Goal: Task Accomplishment & Management: Manage account settings

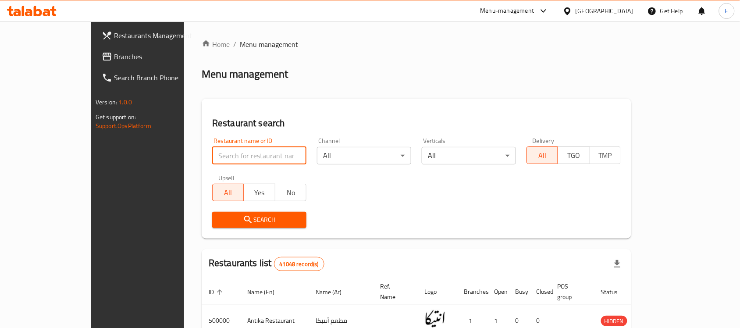
click at [218, 158] on input "search" at bounding box center [259, 156] width 94 height 18
type input "b.laban"
click button "Search" at bounding box center [259, 220] width 94 height 16
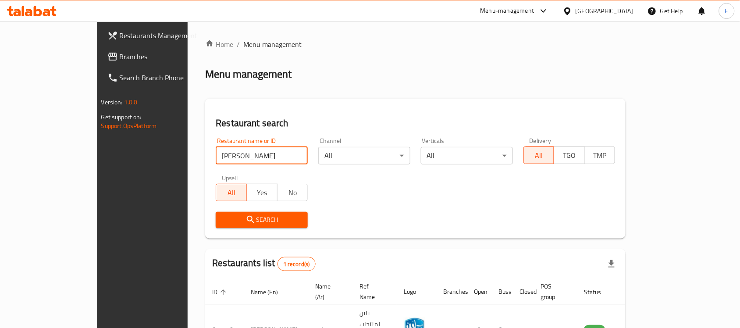
scroll to position [46, 0]
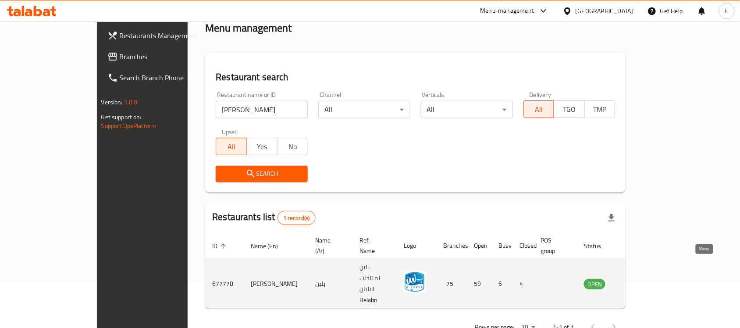
click at [641, 278] on icon "enhanced table" at bounding box center [635, 283] width 11 height 11
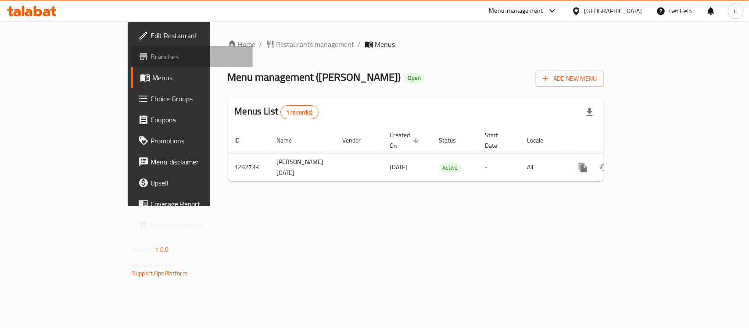
click at [150, 62] on span "Branches" at bounding box center [197, 56] width 95 height 11
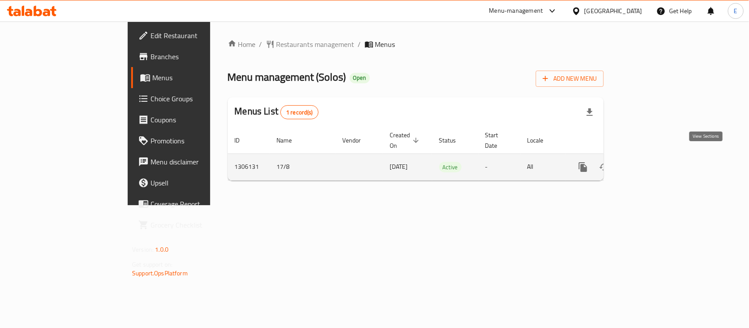
click at [651, 162] on icon "enhanced table" at bounding box center [646, 167] width 11 height 11
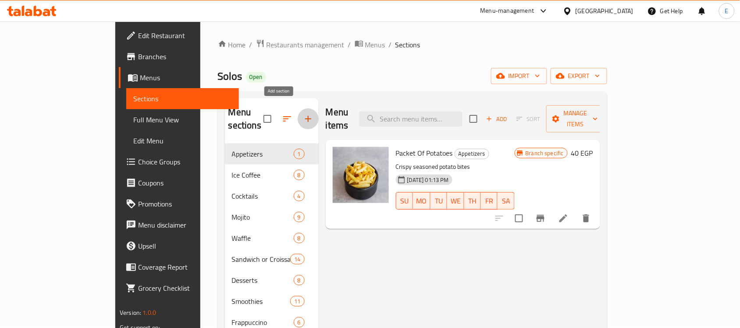
click at [298, 111] on button "button" at bounding box center [308, 118] width 21 height 21
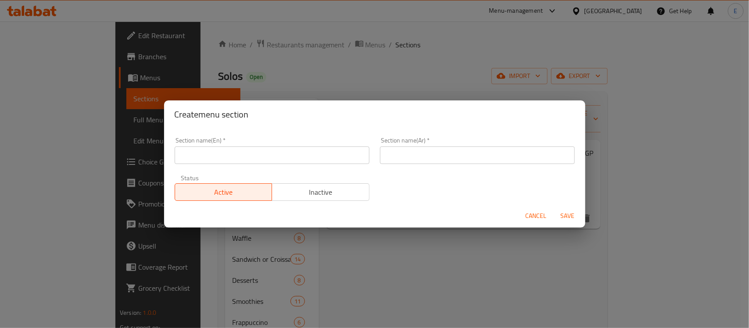
click at [239, 157] on input "text" at bounding box center [272, 155] width 195 height 18
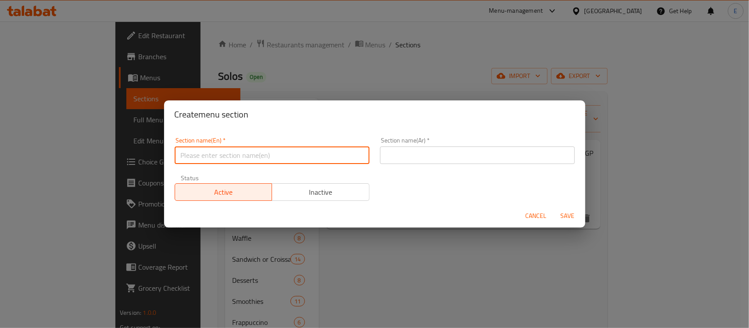
type input "P"
type input "Offers"
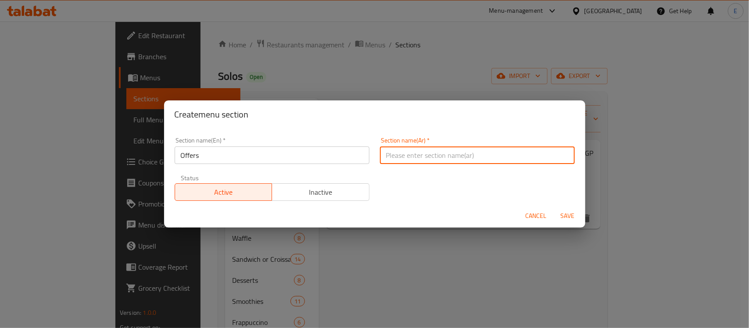
click at [406, 151] on input "text" at bounding box center [477, 155] width 195 height 18
type input "العروض"
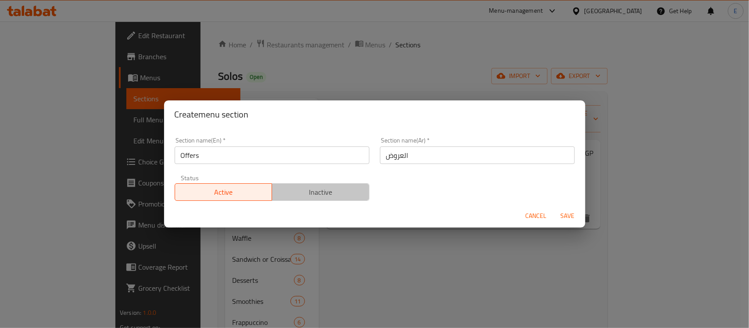
click at [328, 194] on span "Inactive" at bounding box center [320, 192] width 90 height 13
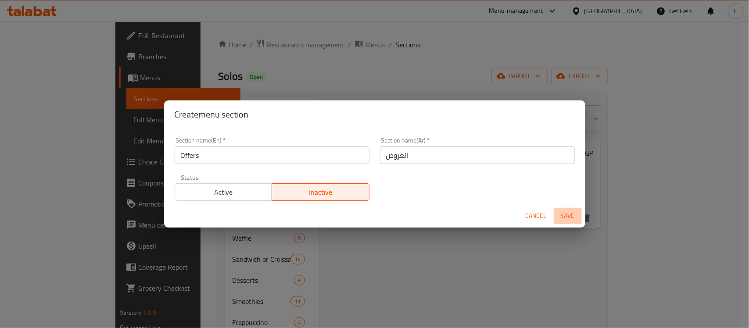
click at [565, 211] on span "Save" at bounding box center [567, 216] width 21 height 11
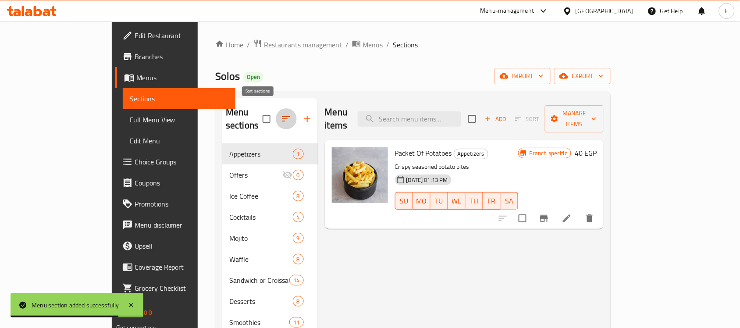
click at [281, 114] on icon "button" at bounding box center [286, 119] width 11 height 11
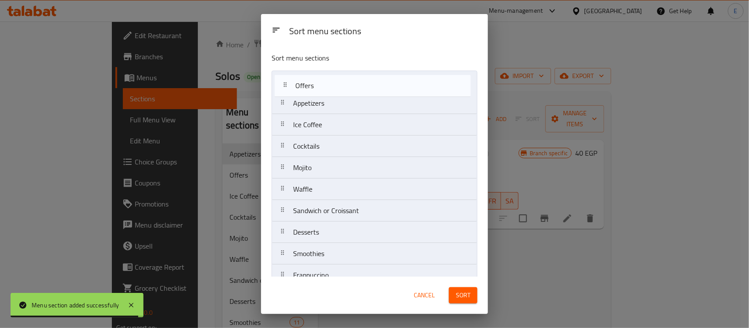
drag, startPoint x: 281, startPoint y: 104, endPoint x: 284, endPoint y: 73, distance: 31.3
click at [284, 73] on nav "Appetizers Offers Ice Coffee Cocktails Mojito Waffle Sandwich or Croissant Dess…" at bounding box center [374, 222] width 206 height 302
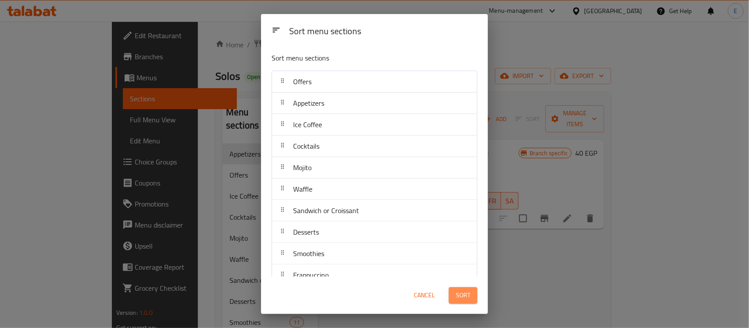
click at [464, 292] on span "Sort" at bounding box center [463, 295] width 14 height 11
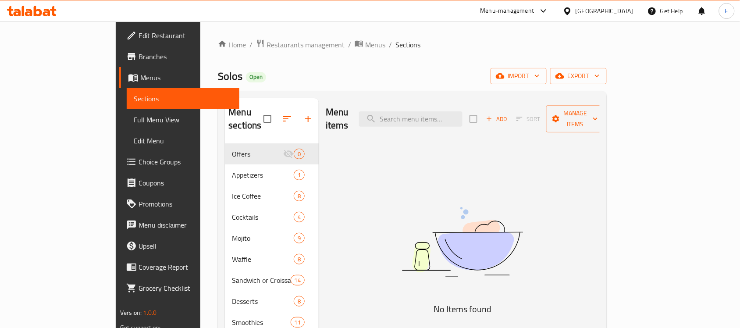
click at [437, 150] on div "Menu items Add Sort Manage items No Items found" at bounding box center [459, 269] width 281 height 343
click at [509, 116] on span "Add" at bounding box center [497, 119] width 24 height 10
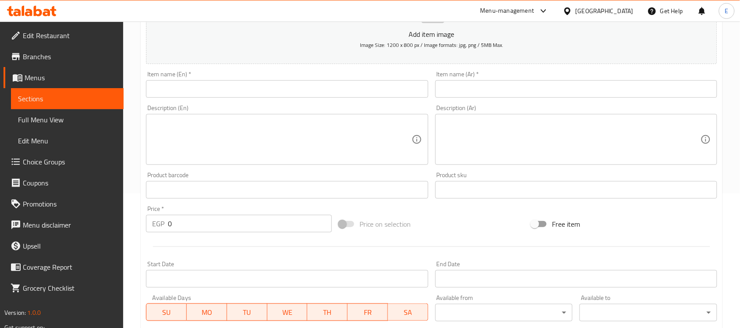
scroll to position [139, 0]
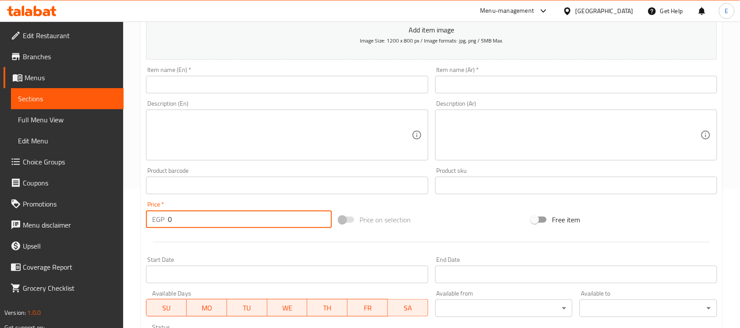
click at [206, 223] on input "0" at bounding box center [250, 220] width 164 height 18
paste input "187.5"
type input "187.5"
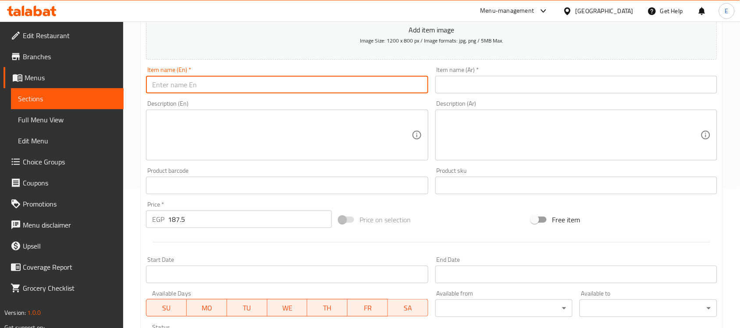
click at [183, 89] on input "text" at bounding box center [287, 85] width 282 height 18
type input "Offer 1"
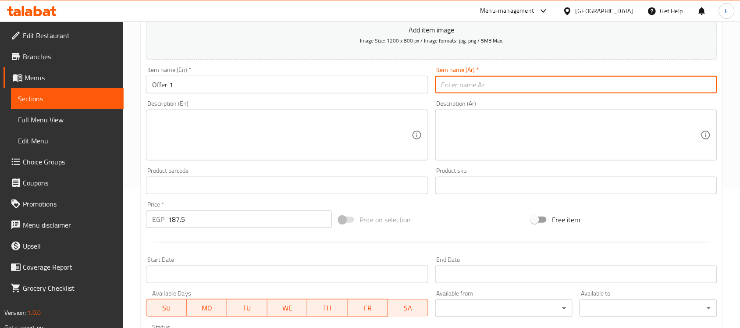
click at [525, 83] on input "text" at bounding box center [576, 85] width 282 height 18
type input "عرض 1"
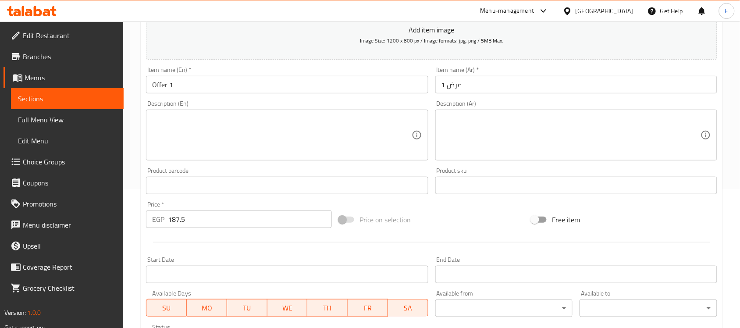
click at [459, 112] on div "Description (Ar)" at bounding box center [576, 135] width 282 height 51
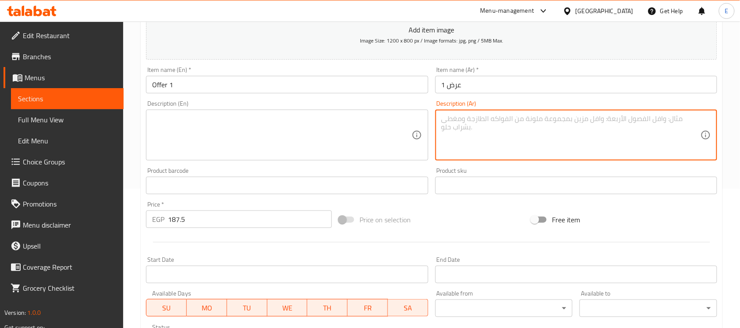
paste textarea "وافل معاه مانجو او ليمون نعناع او سموزي"
type textarea "وافل معاه مانجو او ليمون نعناع او سموزي"
click at [161, 118] on textarea at bounding box center [281, 135] width 259 height 42
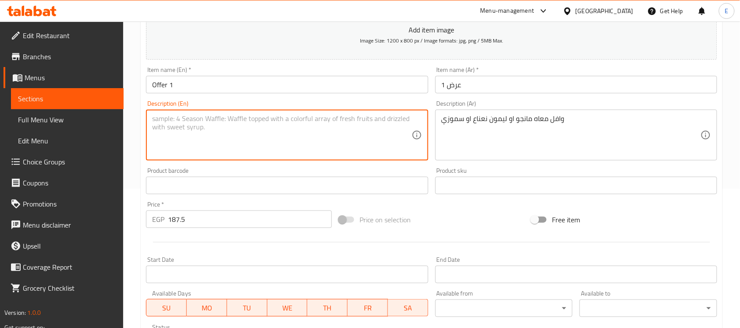
paste textarea "Waffle with mango, lemon, mint, or smoothie"
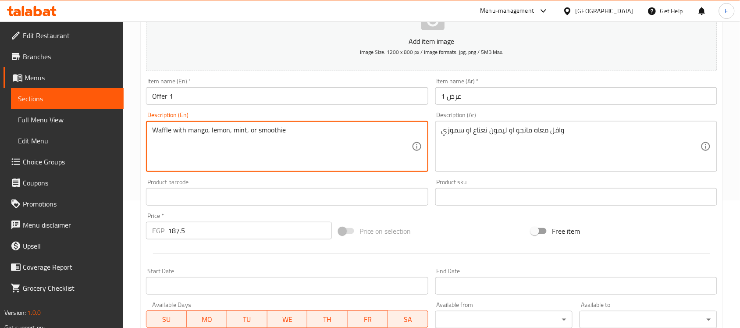
scroll to position [290, 0]
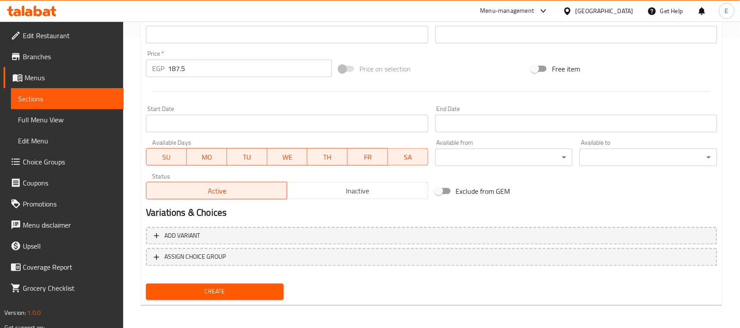
type textarea "Waffle with mango, lemon, mint, or smoothie"
click at [216, 293] on span "Create" at bounding box center [215, 291] width 124 height 11
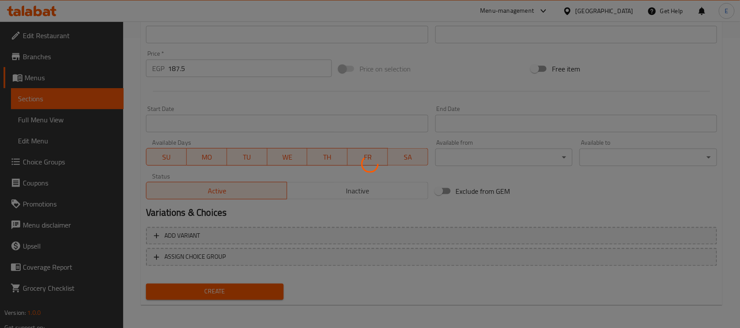
type input "0"
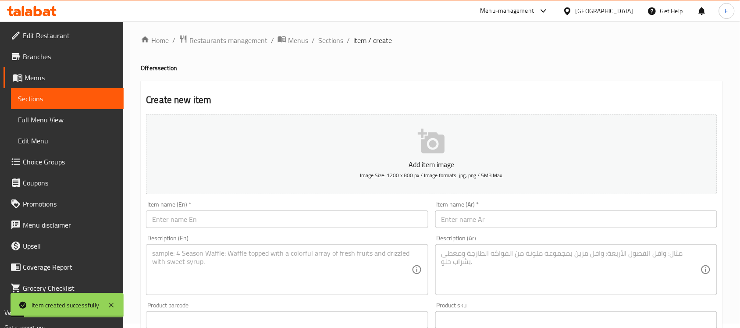
scroll to position [0, 0]
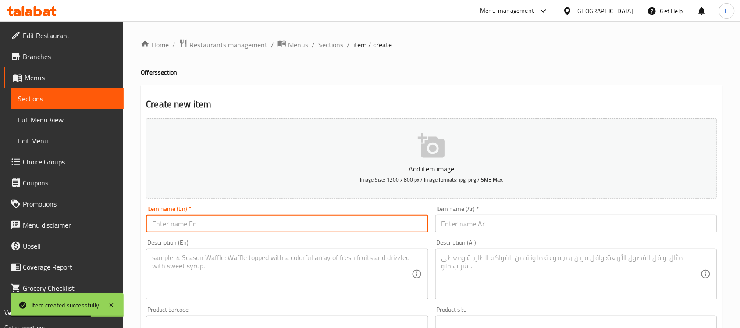
click at [172, 226] on input "text" at bounding box center [287, 224] width 282 height 18
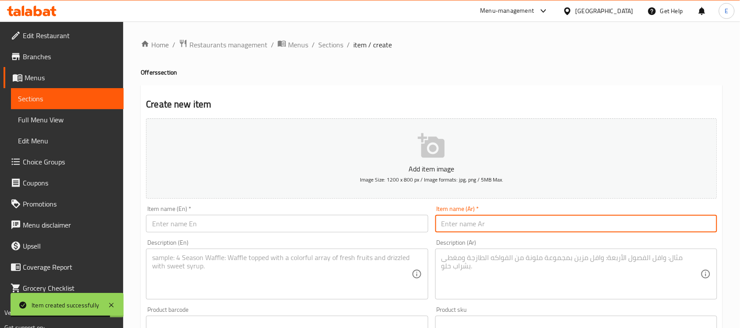
click at [479, 228] on input "text" at bounding box center [576, 224] width 282 height 18
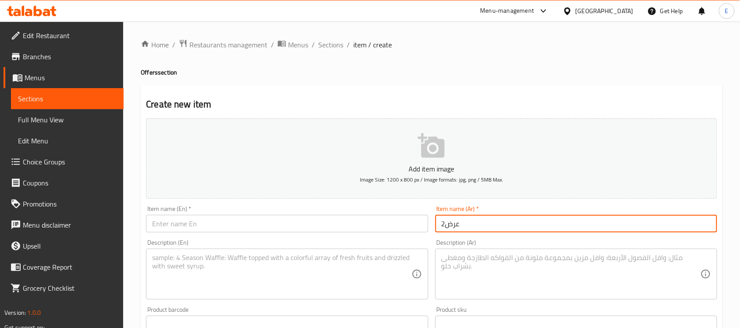
type input "عرض2"
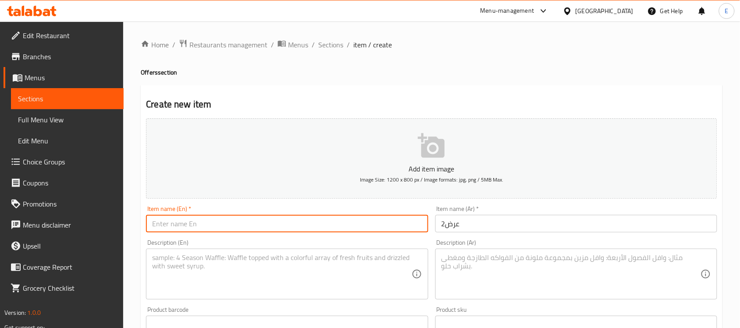
click at [394, 228] on input "text" at bounding box center [287, 224] width 282 height 18
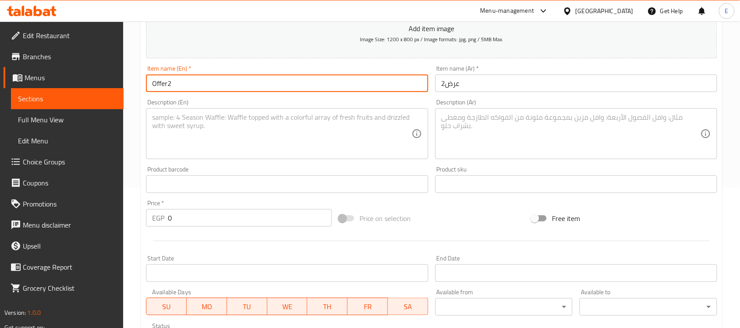
scroll to position [141, 0]
type input "Offer2"
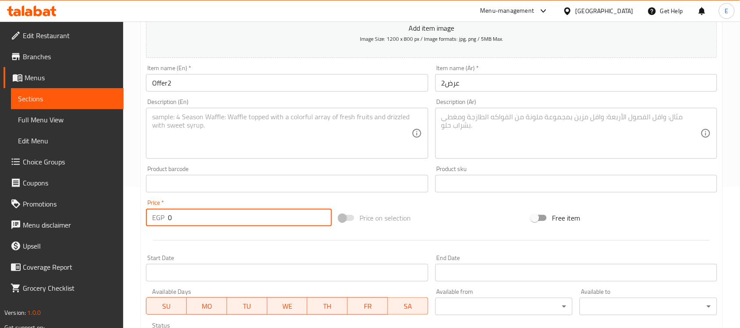
drag, startPoint x: 180, startPoint y: 216, endPoint x: 162, endPoint y: 216, distance: 17.5
click at [162, 216] on div "EGP 0 Price *" at bounding box center [239, 218] width 186 height 18
paste input "237.5"
type input "237.5"
click at [459, 135] on textarea at bounding box center [571, 134] width 259 height 42
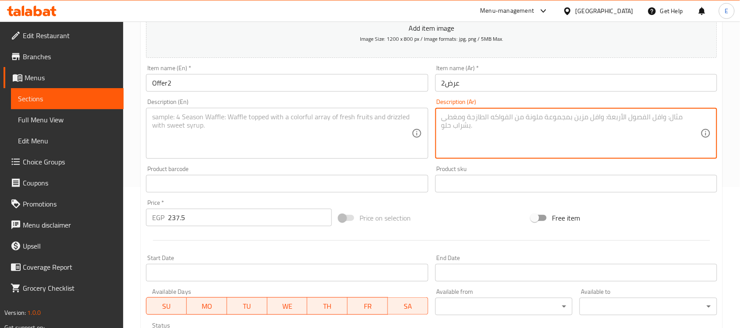
paste textarea "ساندوتش معاه ايس لايته او لايته"
type textarea "ساندوتش معاه ايس لايته او لايته"
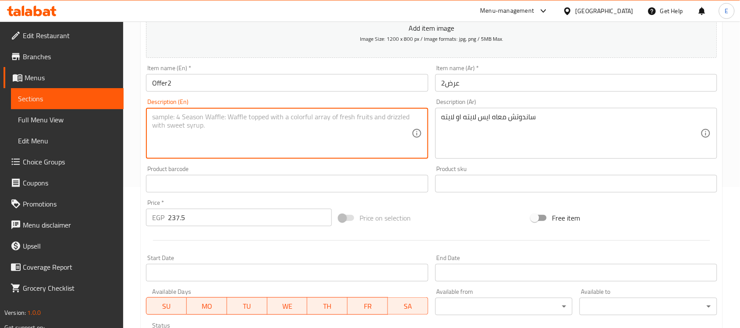
click at [175, 123] on textarea at bounding box center [281, 134] width 259 height 42
paste textarea "Sandwich with ice or latte"
type textarea "Sandwich with ice or latte"
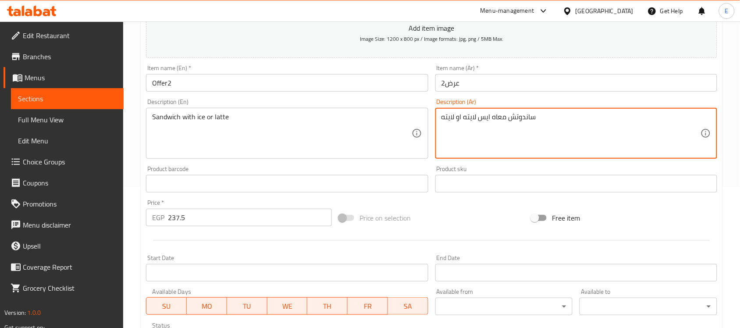
click at [491, 117] on textarea "ساندوتش معاه ايس لايته او لايته" at bounding box center [571, 134] width 259 height 42
paste textarea "تيه او لاتي"
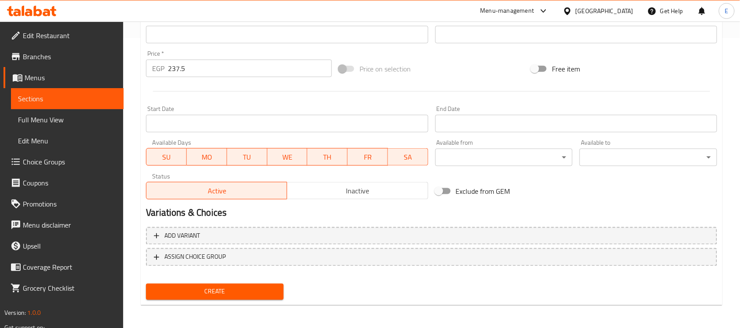
type textarea "ساندوتش معاه ايس لاتيه او لاتيه"
click at [207, 291] on span "Create" at bounding box center [215, 291] width 124 height 11
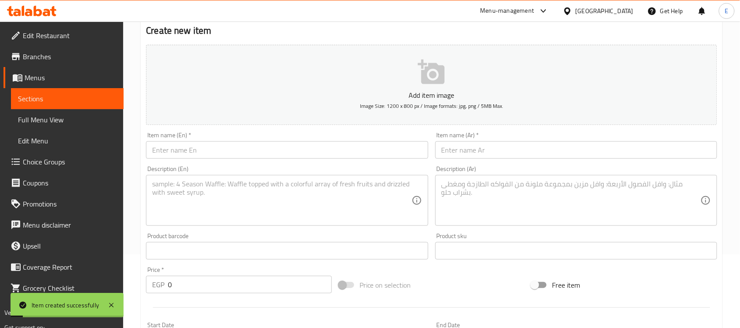
scroll to position [73, 0]
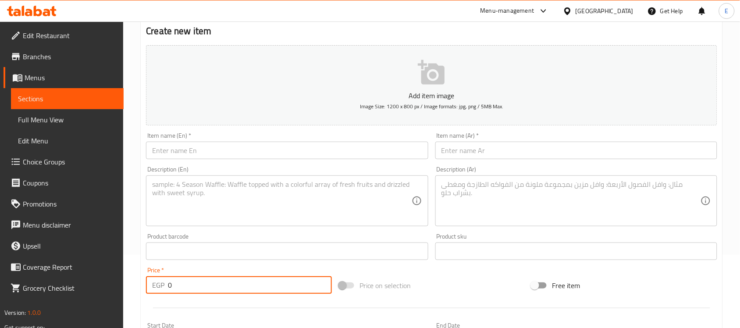
click at [179, 289] on input "0" at bounding box center [250, 285] width 164 height 18
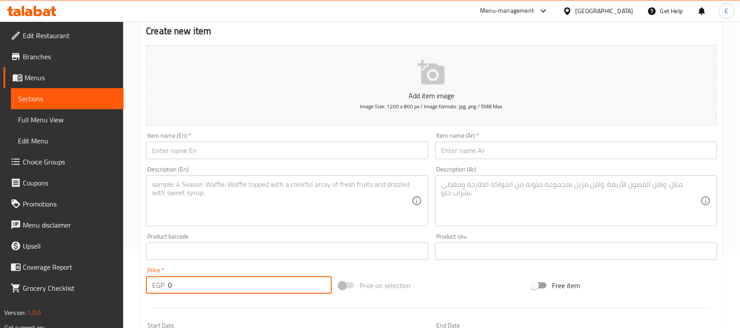
click at [179, 289] on input "0" at bounding box center [250, 285] width 164 height 18
paste input "187.5"
type input "187.5"
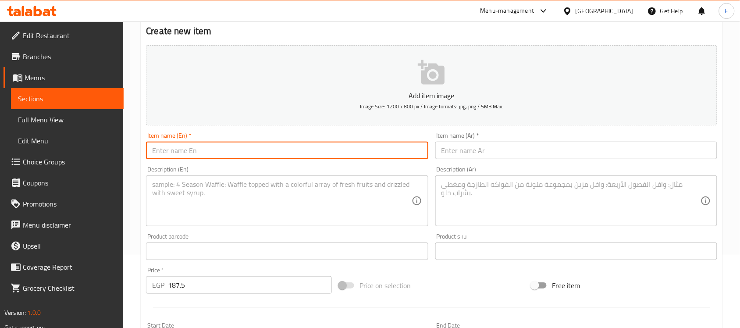
click at [170, 148] on input "text" at bounding box center [287, 151] width 282 height 18
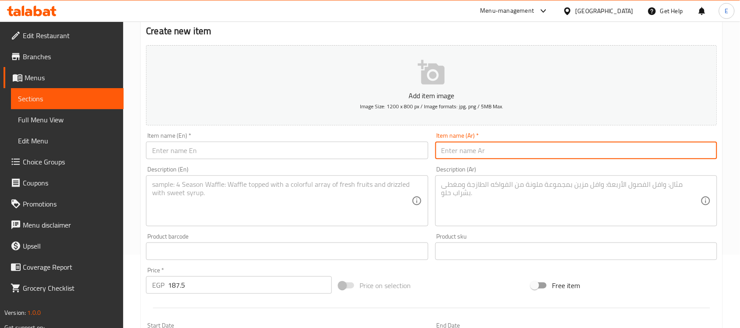
click at [462, 152] on input "text" at bounding box center [576, 151] width 282 height 18
type input "عرض3"
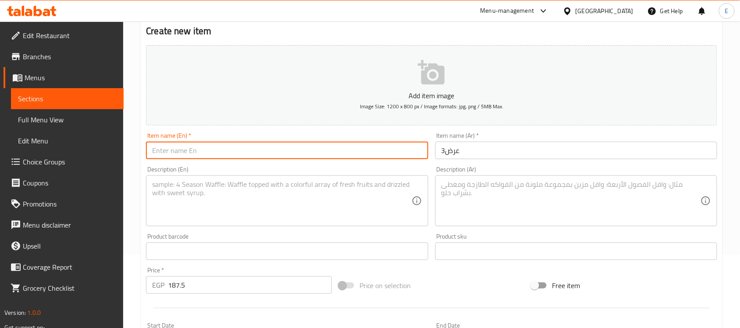
click at [285, 150] on input "text" at bounding box center [287, 151] width 282 height 18
type input "Offer 3"
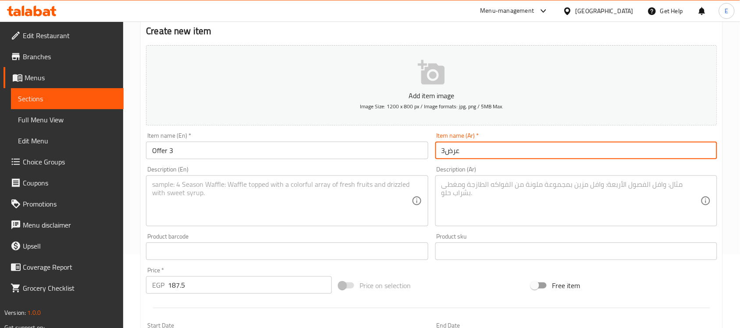
click at [444, 158] on input "عرض3" at bounding box center [576, 151] width 282 height 18
click at [446, 150] on input "عرض3" at bounding box center [576, 151] width 282 height 18
type input "عرض3"
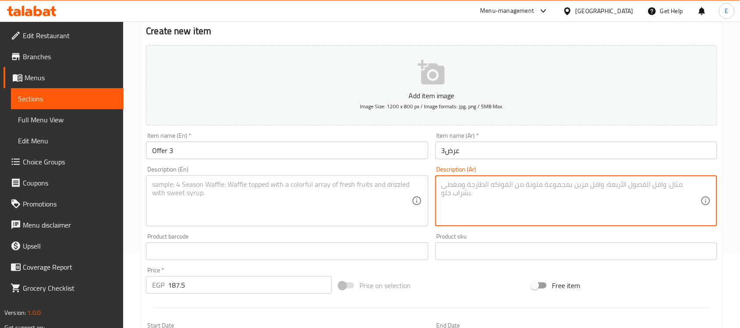
click at [459, 188] on textarea at bounding box center [571, 201] width 259 height 42
paste textarea "مولتن كيك معاه تشيز كيك او هاني كيك او ريد فيلفت"
type textarea "مولتن كيك معاه تشيز كيك او هاني كيك او ريد فيلفت"
click at [201, 197] on textarea at bounding box center [281, 201] width 259 height 42
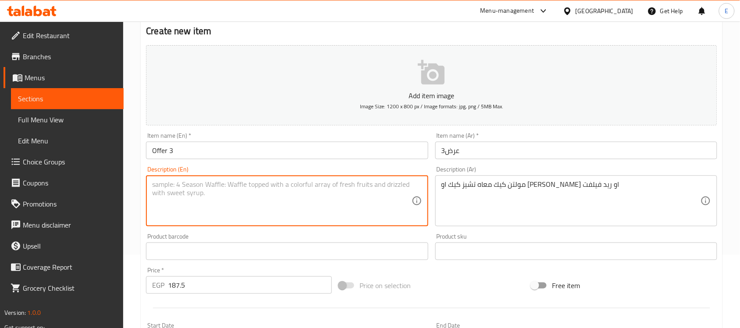
paste textarea "Molten cake with cheesecake, honey cake, or red velvet"
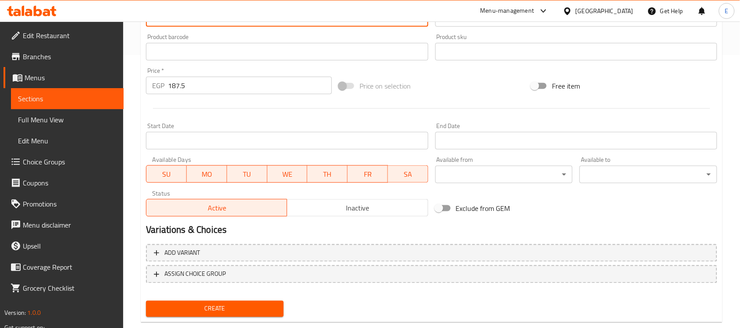
scroll to position [290, 0]
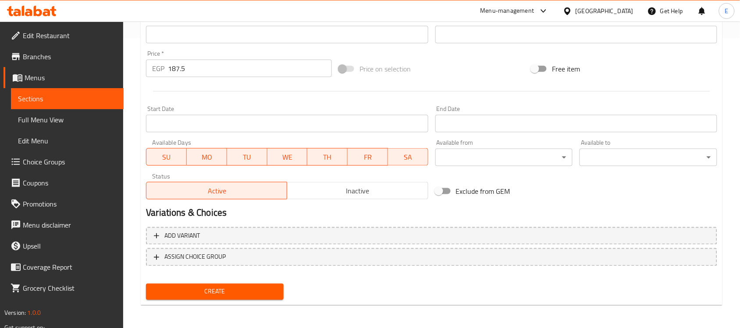
type textarea "Molten cake with cheesecake, honey cake, or red velvet"
click at [194, 287] on span "Create" at bounding box center [215, 291] width 124 height 11
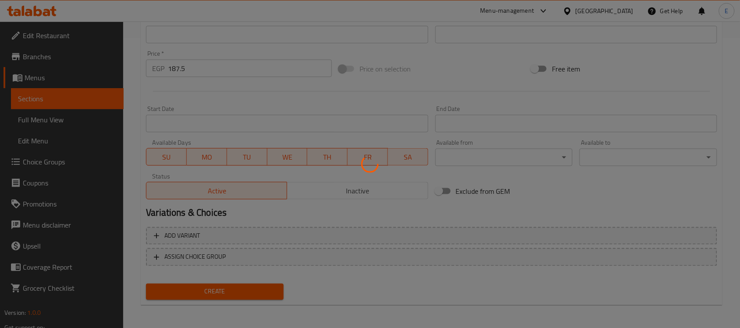
type input "0"
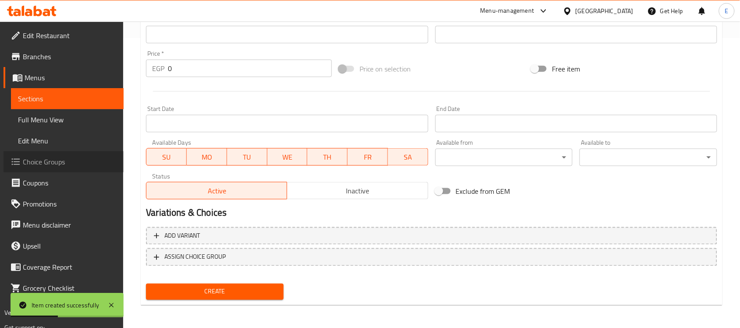
click at [60, 157] on span "Choice Groups" at bounding box center [70, 162] width 94 height 11
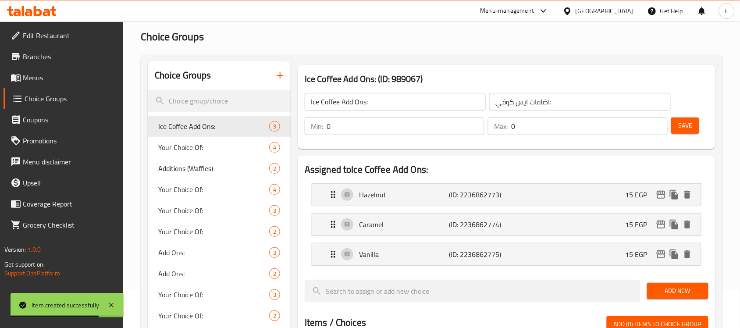
scroll to position [38, 0]
click at [276, 82] on button "button" at bounding box center [280, 75] width 21 height 21
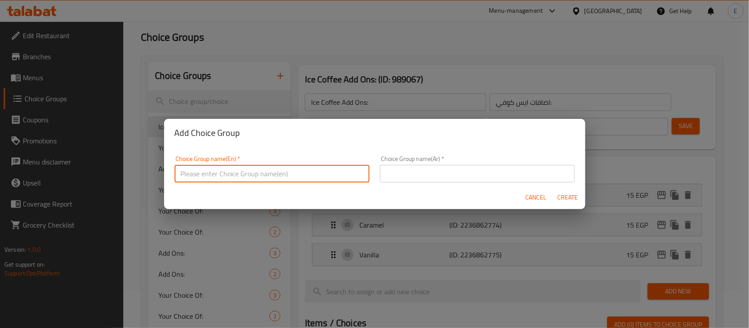
click at [206, 176] on input "text" at bounding box center [272, 174] width 195 height 18
type input "Offers1"
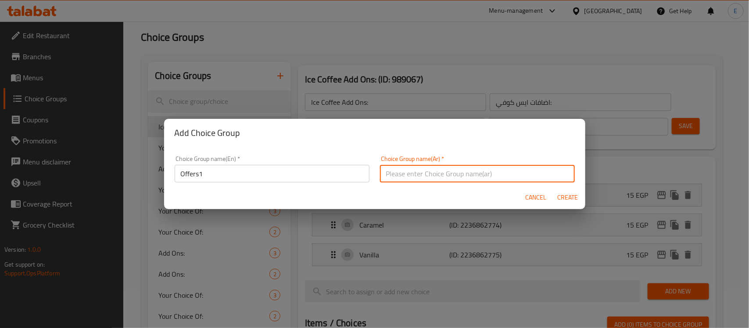
click at [415, 167] on input "text" at bounding box center [477, 174] width 195 height 18
type input "عرض 1"
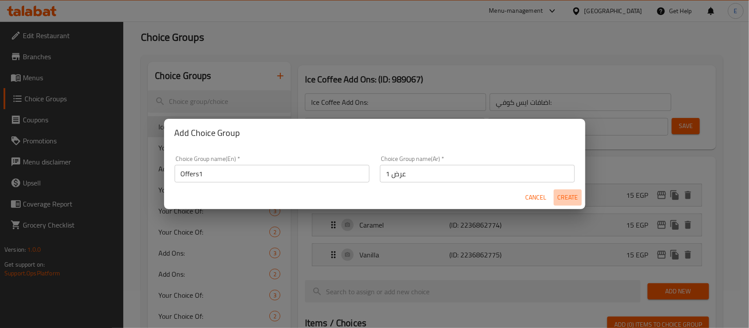
click at [564, 202] on span "Create" at bounding box center [567, 197] width 21 height 11
type input "Offers1"
type input "عرض 1"
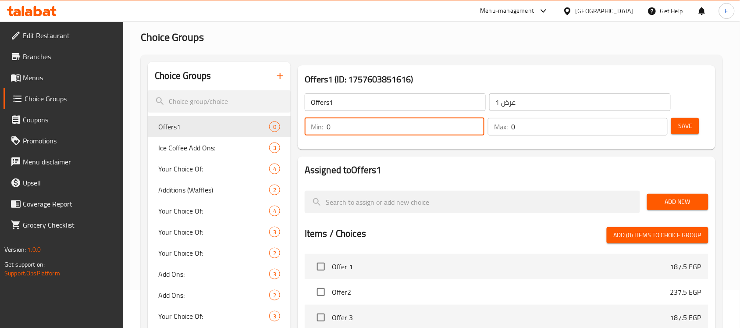
click at [428, 121] on input "0" at bounding box center [406, 127] width 158 height 18
type input "1"
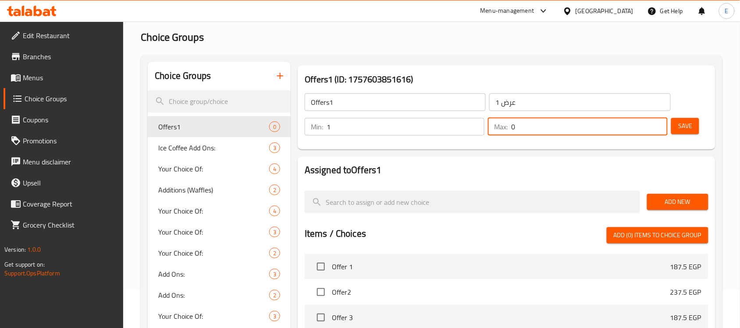
click at [533, 130] on input "0" at bounding box center [589, 127] width 157 height 18
type input "1"
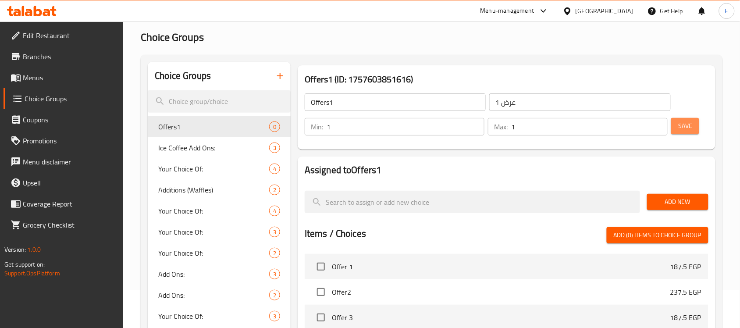
click at [689, 129] on span "Save" at bounding box center [685, 126] width 14 height 11
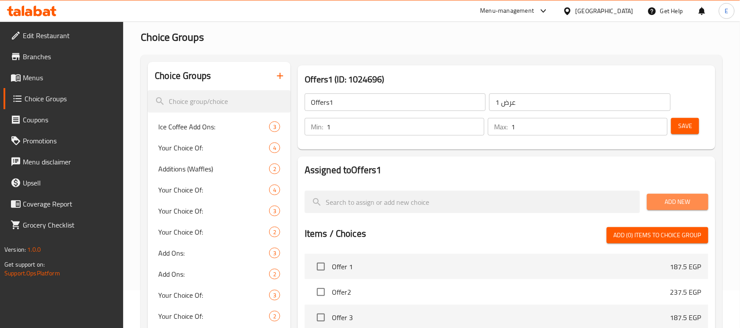
click at [650, 196] on button "Add New" at bounding box center [677, 202] width 61 height 16
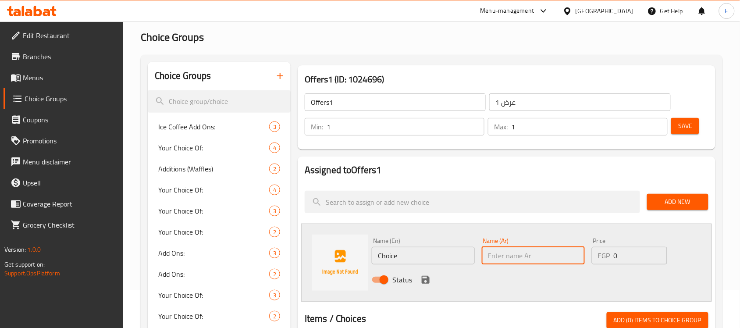
click at [489, 261] on input "text" at bounding box center [533, 256] width 103 height 18
paste input "مانجو"
type input "مانجو"
click at [435, 261] on input "Choice" at bounding box center [423, 256] width 103 height 18
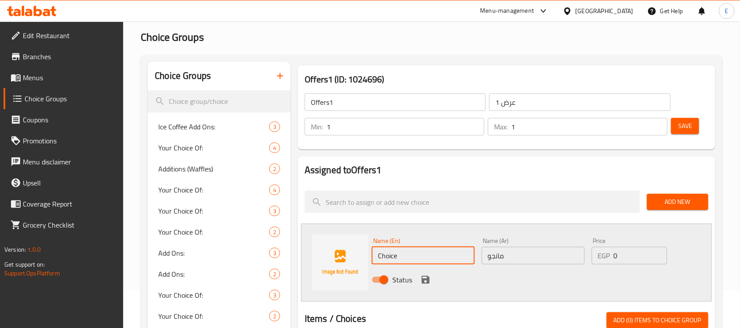
click at [435, 261] on input "Choice" at bounding box center [423, 256] width 103 height 18
type input "Mango"
click at [428, 277] on icon "save" at bounding box center [426, 280] width 8 height 8
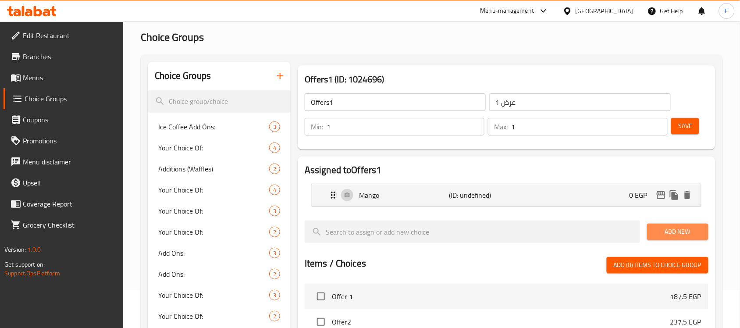
click at [656, 227] on span "Add New" at bounding box center [677, 231] width 47 height 11
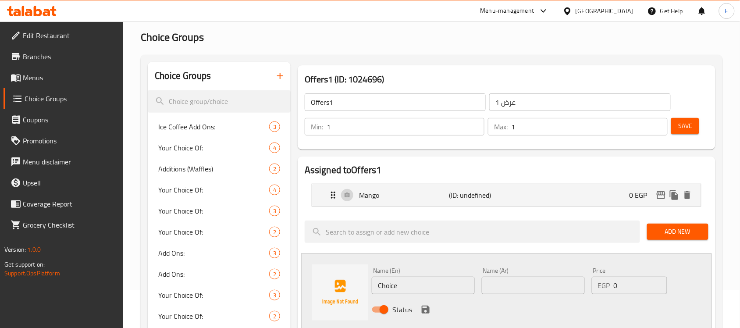
click at [382, 286] on input "Choice" at bounding box center [423, 286] width 103 height 18
type input "Lemon mint"
click at [517, 284] on input "text" at bounding box center [533, 286] width 103 height 18
paste input "مانجو"
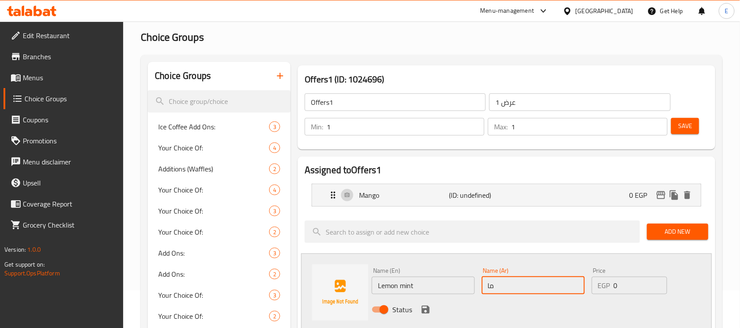
type input "م"
paste input "ليمون نعناع او سموزي"
drag, startPoint x: 510, startPoint y: 288, endPoint x: 480, endPoint y: 289, distance: 29.4
click at [480, 289] on div "Name (Ar) ليمون نعناع او سموزي Name (Ar)" at bounding box center [533, 281] width 110 height 34
click at [490, 284] on input "ليمون نعناع او" at bounding box center [533, 286] width 103 height 18
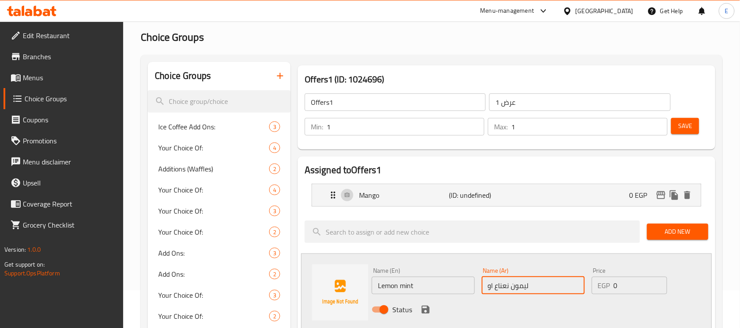
click at [490, 284] on input "ليمون نعناع او" at bounding box center [533, 286] width 103 height 18
type input "ليمون نعناع"
click at [426, 307] on icon "save" at bounding box center [426, 309] width 11 height 11
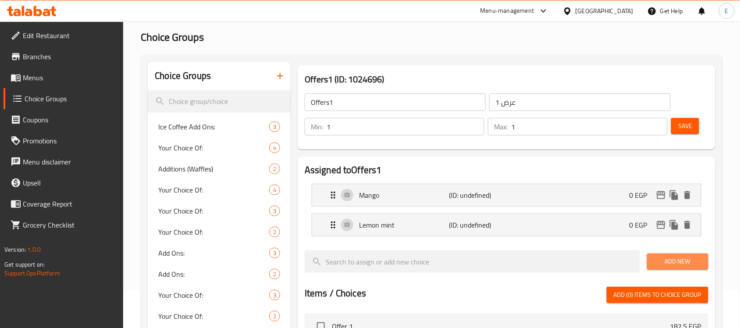
click at [680, 268] on button "Add New" at bounding box center [677, 261] width 61 height 16
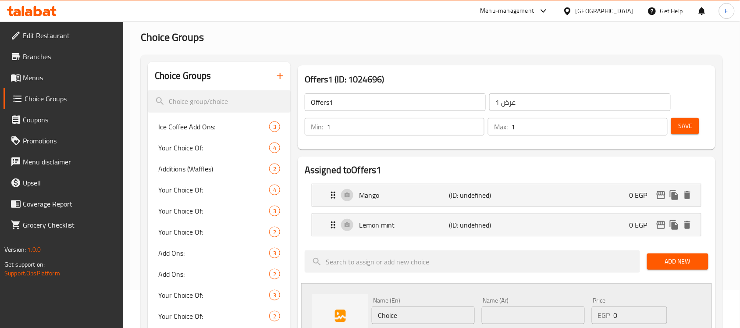
drag, startPoint x: 485, startPoint y: 325, endPoint x: 490, endPoint y: 323, distance: 4.7
click at [490, 323] on div "Name (En) Choice Name (En) Name (Ar) Name (Ar) Price EGP 0 Price Status" at bounding box center [533, 322] width 330 height 57
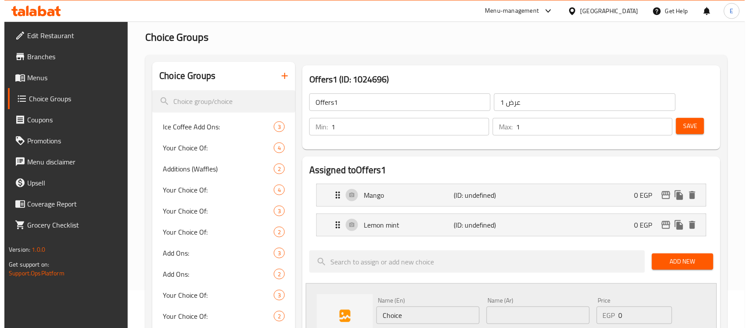
scroll to position [58, 0]
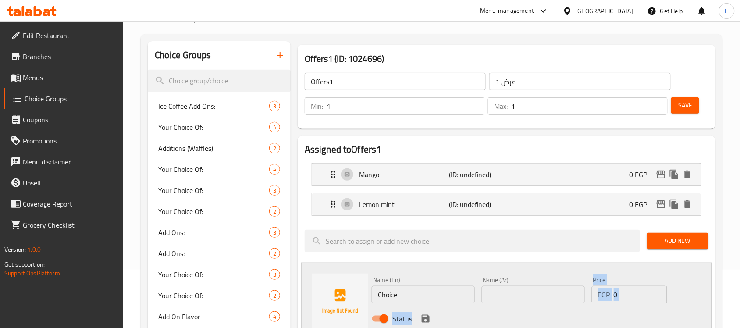
click at [490, 323] on div "Status" at bounding box center [533, 319] width 330 height 24
click at [500, 290] on input "text" at bounding box center [533, 295] width 103 height 18
paste input "سموزي"
type input "سموزي"
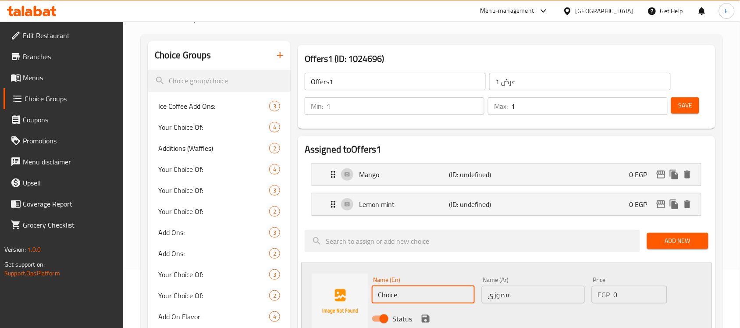
click at [428, 290] on input "Choice" at bounding box center [423, 295] width 103 height 18
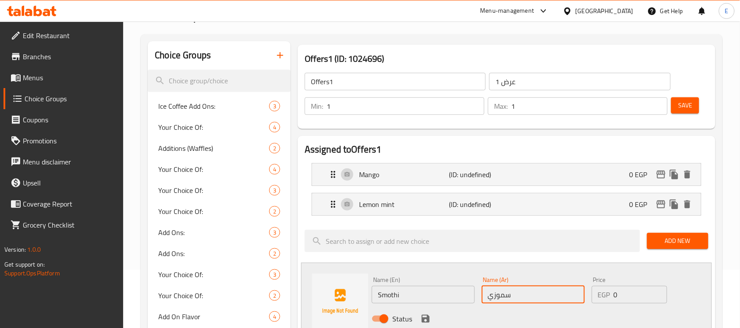
click at [487, 301] on input "سموزي" at bounding box center [533, 295] width 103 height 18
click at [393, 295] on input "Smothi" at bounding box center [423, 295] width 103 height 18
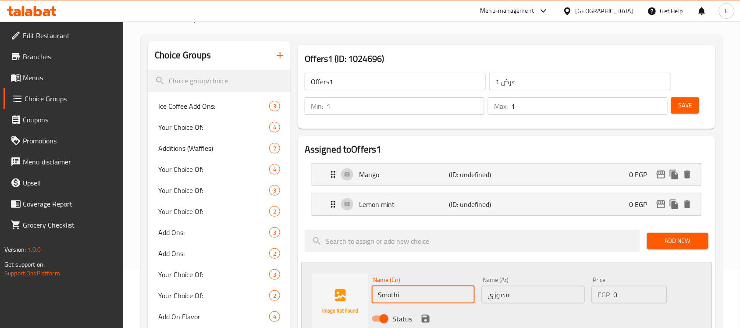
click at [393, 295] on input "Smothi" at bounding box center [423, 295] width 103 height 18
paste input "othie"
click at [393, 295] on input "Smothi" at bounding box center [423, 295] width 103 height 18
type input "Smoothie"
click at [425, 318] on icon "save" at bounding box center [426, 319] width 8 height 8
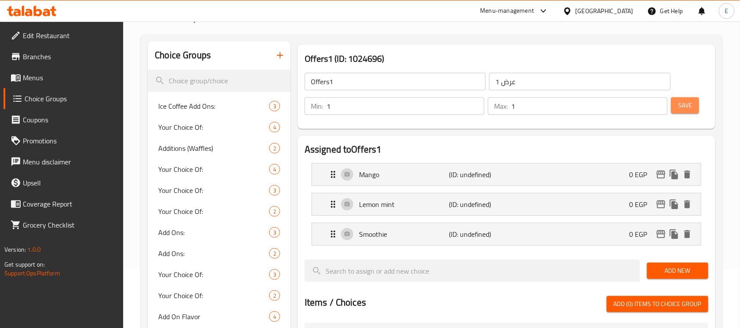
click at [685, 104] on span "Save" at bounding box center [685, 105] width 14 height 11
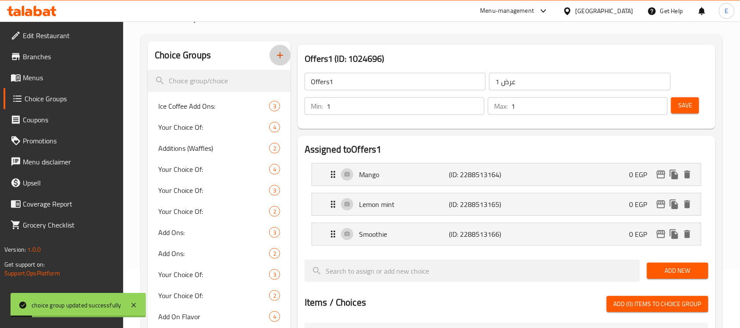
click at [281, 57] on icon "button" at bounding box center [280, 55] width 6 height 6
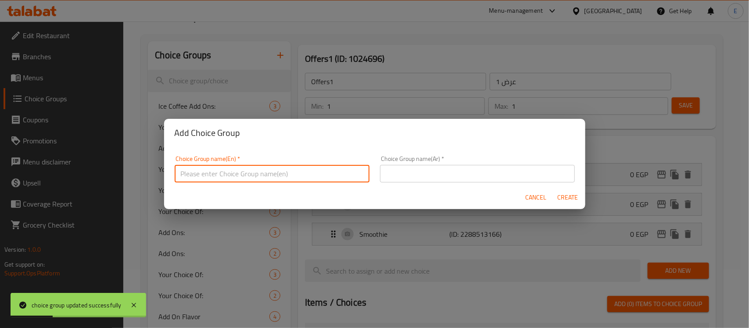
click at [226, 170] on input "text" at bounding box center [272, 174] width 195 height 18
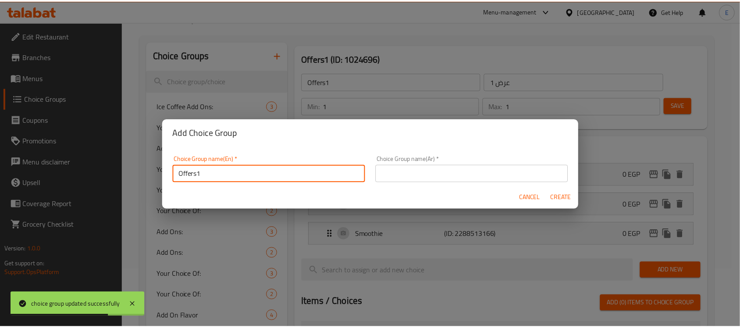
scroll to position [2, 0]
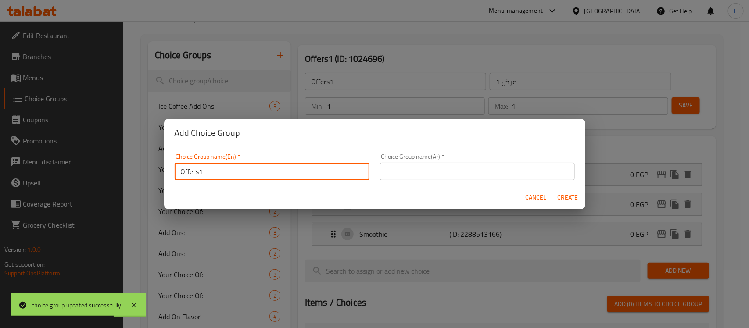
drag, startPoint x: 199, startPoint y: 178, endPoint x: 208, endPoint y: 178, distance: 9.7
click at [208, 178] on input "Offers1" at bounding box center [272, 172] width 195 height 18
click at [200, 172] on input "Offers2" at bounding box center [272, 172] width 195 height 18
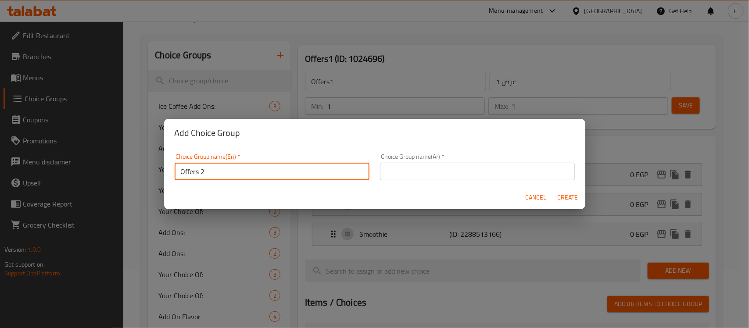
type input "Offers 2"
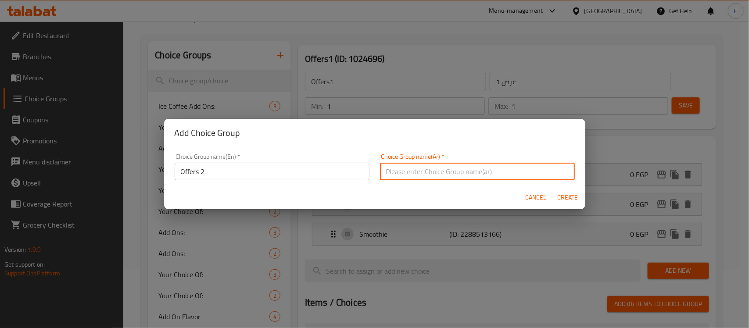
click at [446, 174] on input "text" at bounding box center [477, 172] width 195 height 18
type input "O"
type input "عرض 2"
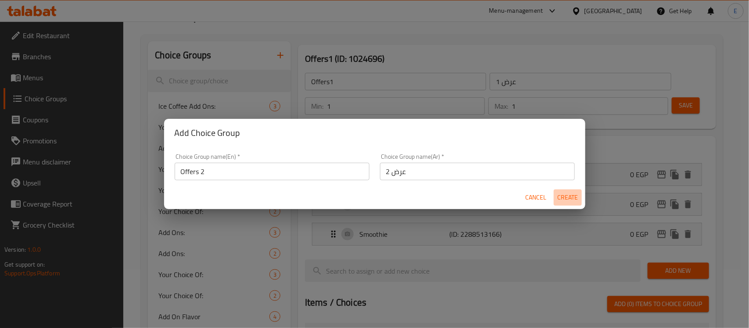
click at [575, 200] on span "Create" at bounding box center [567, 197] width 21 height 11
type input "Offers 2"
type input "عرض 2"
type input "0"
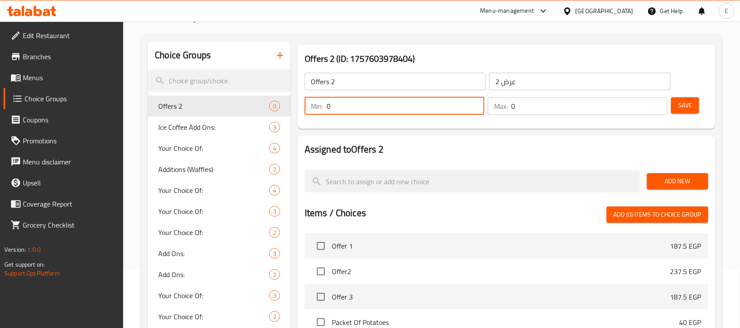
click at [343, 112] on input "0" at bounding box center [406, 106] width 158 height 18
type input "1"
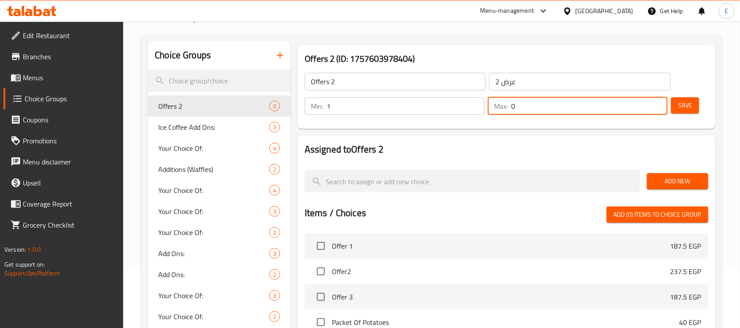
click at [523, 107] on input "0" at bounding box center [589, 106] width 157 height 18
type input "1"
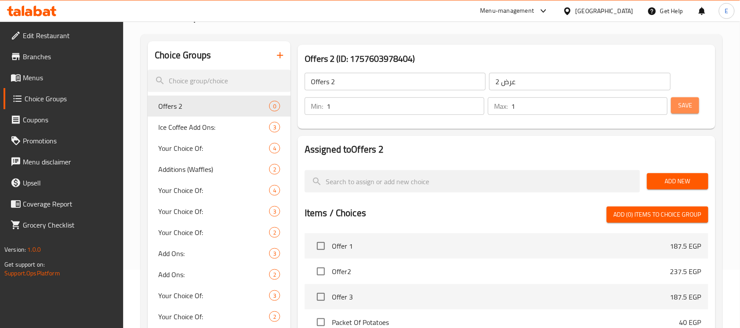
click at [685, 104] on span "Save" at bounding box center [685, 105] width 14 height 11
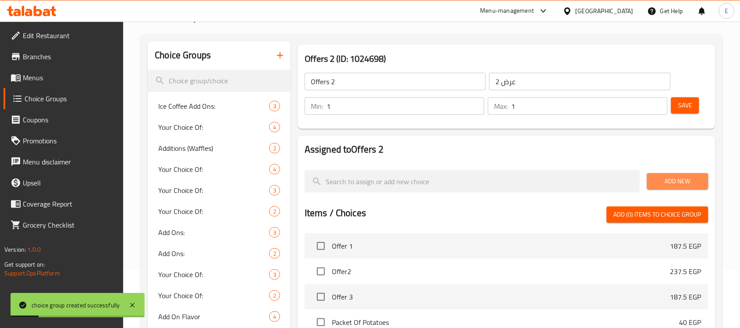
click at [666, 179] on span "Add New" at bounding box center [677, 181] width 47 height 11
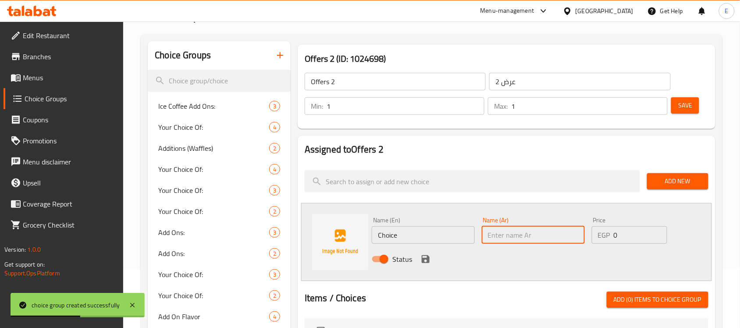
click at [494, 232] on input "text" at bounding box center [533, 235] width 103 height 18
type input "h"
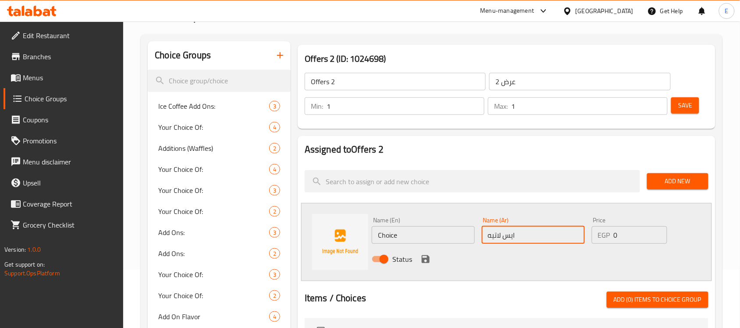
type input "ايس لاتيه"
click at [388, 237] on input "Choice" at bounding box center [423, 235] width 103 height 18
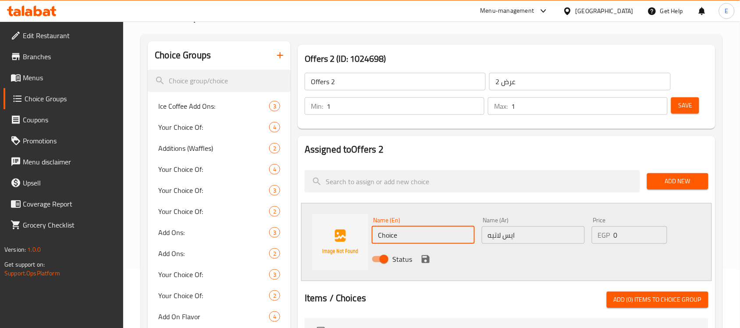
click at [388, 237] on input "Choice" at bounding box center [423, 235] width 103 height 18
type input "Ice Latte"
click at [425, 255] on icon "save" at bounding box center [426, 259] width 8 height 8
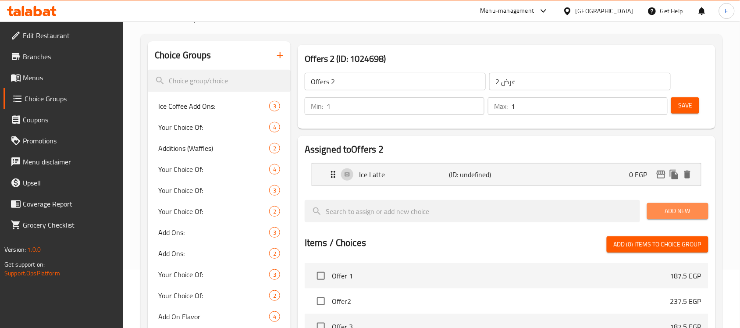
click at [666, 204] on button "Add New" at bounding box center [677, 211] width 61 height 16
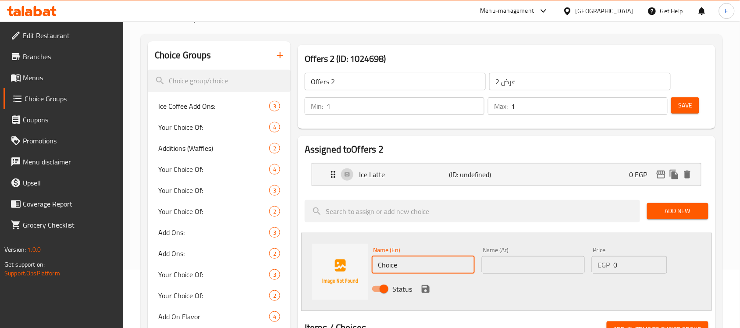
click at [393, 264] on input "Choice" at bounding box center [423, 265] width 103 height 18
type input "Hot Latte"
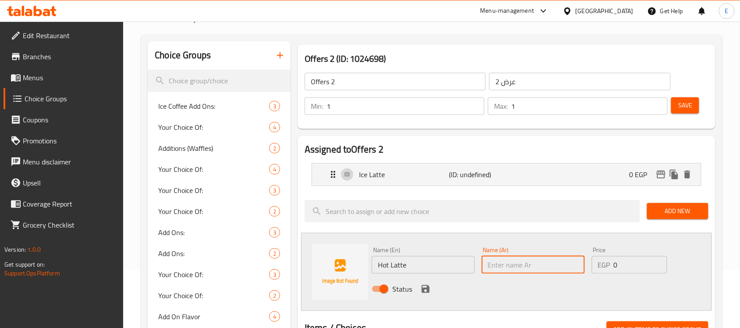
click at [517, 270] on input "text" at bounding box center [533, 265] width 103 height 18
type input "لاتيه ساخن"
click at [428, 289] on icon "save" at bounding box center [426, 289] width 8 height 8
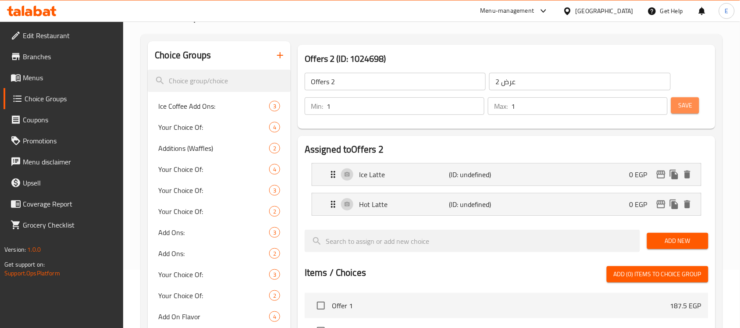
click at [699, 103] on button "Save" at bounding box center [685, 105] width 28 height 16
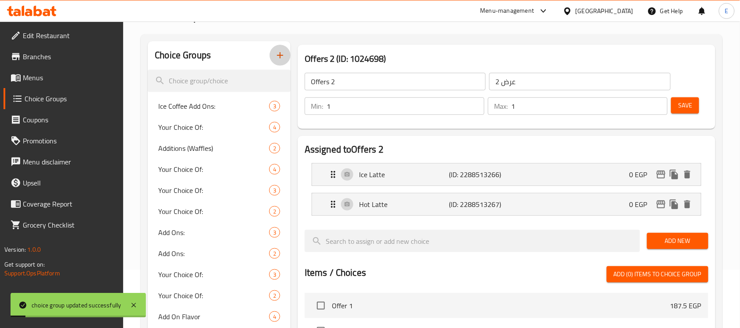
click at [275, 64] on button "button" at bounding box center [280, 55] width 21 height 21
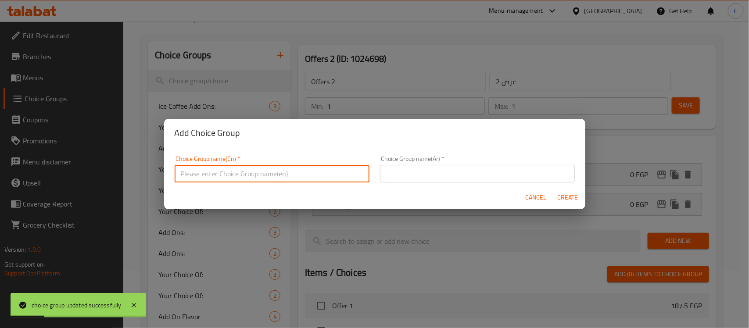
click at [275, 168] on input "text" at bounding box center [272, 174] width 195 height 18
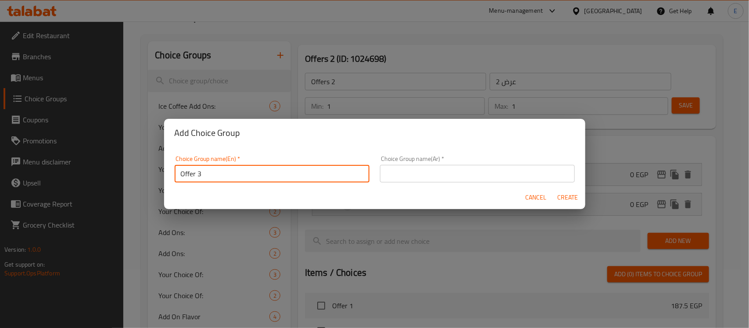
type input "Offer 3"
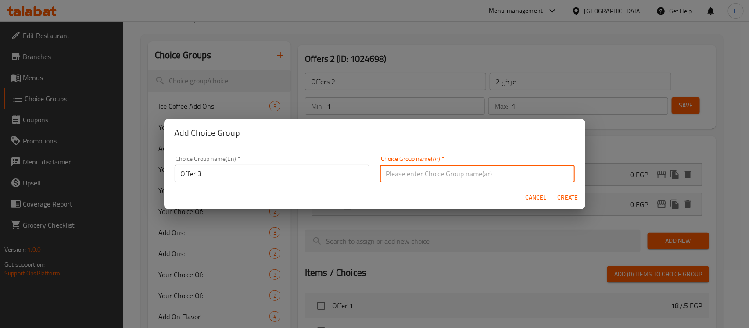
click at [399, 175] on input "text" at bounding box center [477, 174] width 195 height 18
type input "عرض 3"
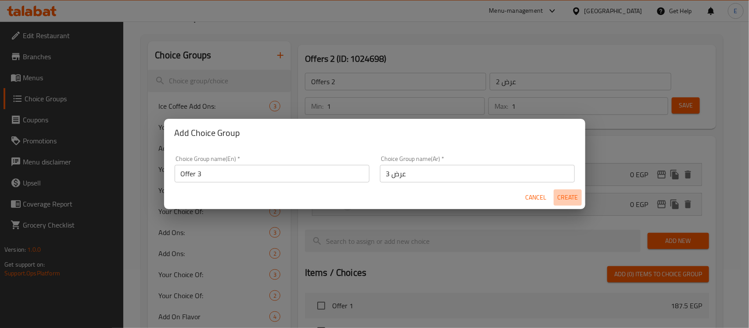
click at [577, 196] on span "Create" at bounding box center [567, 197] width 21 height 11
type input "Offer 3"
type input "عرض 3"
type input "0"
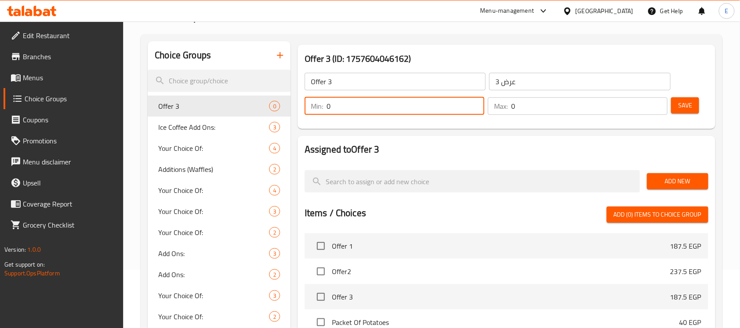
click at [349, 102] on input "0" at bounding box center [406, 106] width 158 height 18
type input "1"
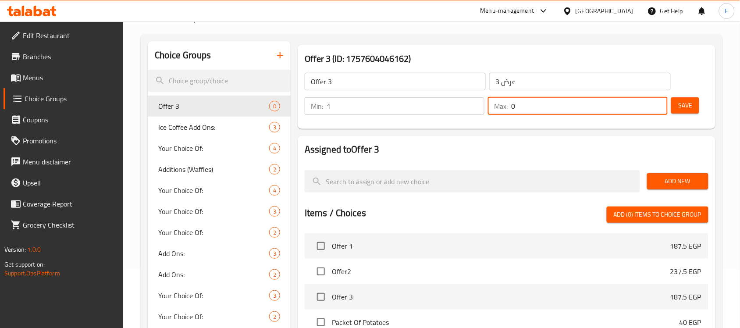
click at [513, 104] on input "0" at bounding box center [589, 106] width 157 height 18
type input "1"
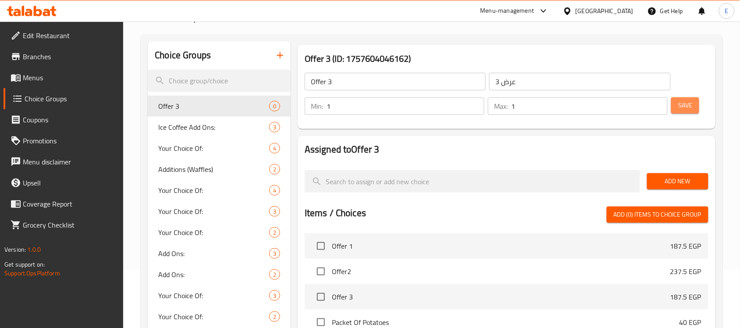
click at [683, 107] on span "Save" at bounding box center [685, 105] width 14 height 11
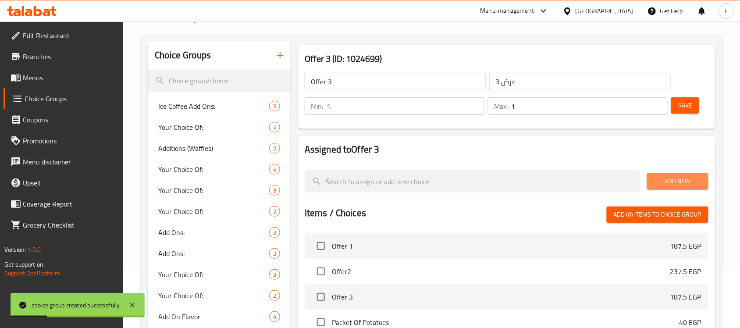
click at [663, 178] on span "Add New" at bounding box center [677, 181] width 47 height 11
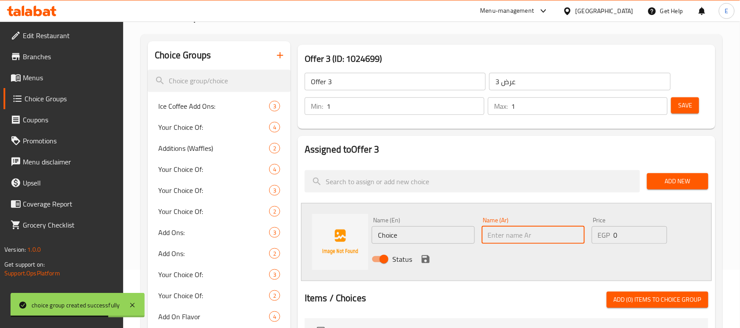
click at [488, 233] on input "text" at bounding box center [533, 235] width 103 height 18
paste input "تشيز كيك او هاني كيك او ريد فيلفت"
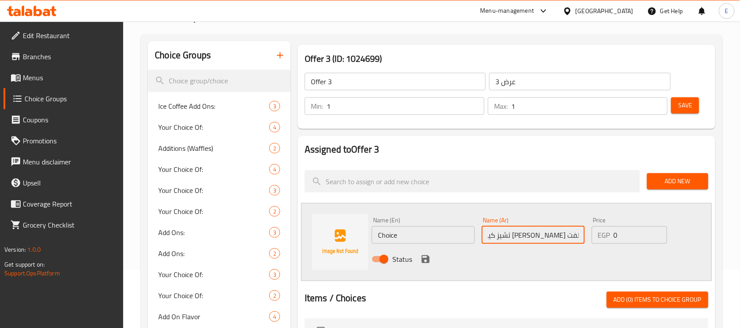
scroll to position [0, 0]
drag, startPoint x: 550, startPoint y: 235, endPoint x: 469, endPoint y: 233, distance: 81.2
click at [469, 233] on div "Name (En) Choice Name (En) Name (Ar) تشيز كيك او هاني كيك او ريد فيلفت Name (Ar…" at bounding box center [533, 242] width 330 height 57
type input "تشيز كيك"
click at [431, 258] on button "save" at bounding box center [425, 259] width 13 height 13
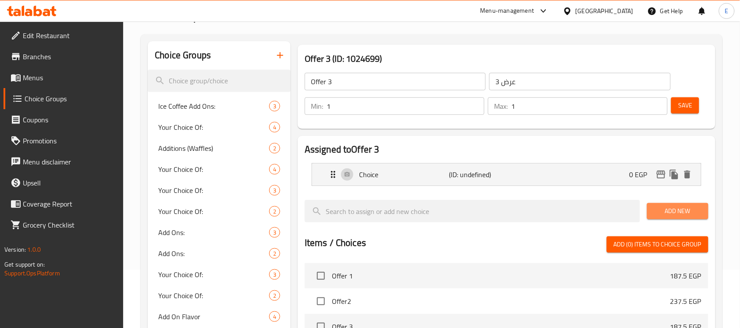
click at [678, 207] on span "Add New" at bounding box center [677, 211] width 47 height 11
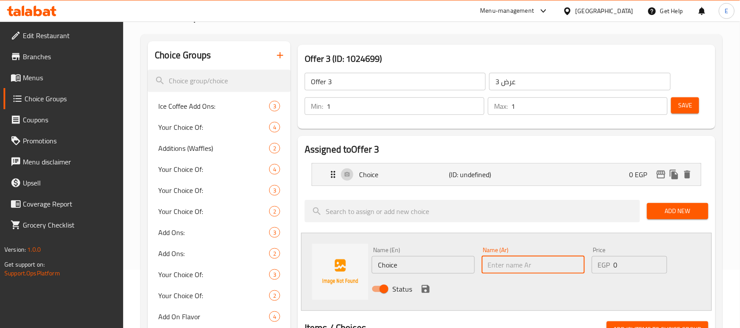
click at [498, 260] on input "text" at bounding box center [533, 265] width 103 height 18
paste input "او هاني كيك او ريد فيلفت"
drag, startPoint x: 556, startPoint y: 266, endPoint x: 584, endPoint y: 267, distance: 28.1
click at [584, 267] on input "او هاني كيك او ريد فيلفت" at bounding box center [533, 265] width 103 height 18
drag, startPoint x: 517, startPoint y: 267, endPoint x: 485, endPoint y: 267, distance: 31.1
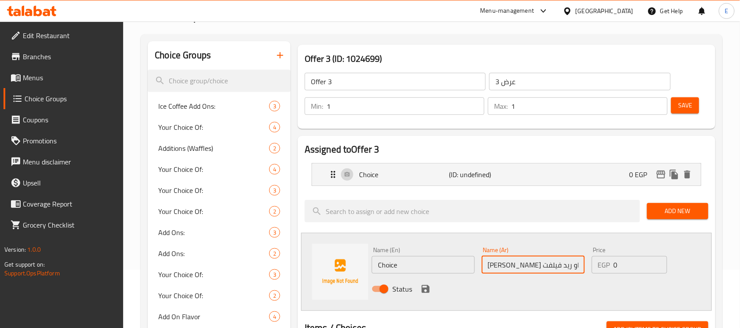
click at [485, 267] on input "هاني كيك او ريد فيلفت" at bounding box center [533, 265] width 103 height 18
drag, startPoint x: 494, startPoint y: 264, endPoint x: 477, endPoint y: 264, distance: 17.1
click at [477, 264] on div "Name (En) Choice Name (En) Name (Ar) هاني كيك او Name (Ar) Price EGP 0 Price St…" at bounding box center [533, 271] width 330 height 57
type input "هاني كيك"
click at [432, 290] on div "Status" at bounding box center [533, 289] width 330 height 24
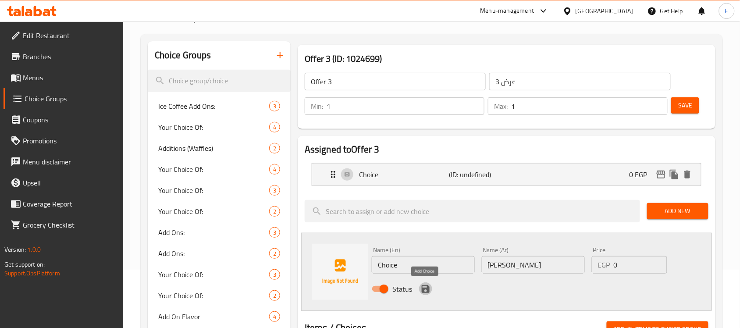
click at [428, 287] on icon "save" at bounding box center [426, 289] width 8 height 8
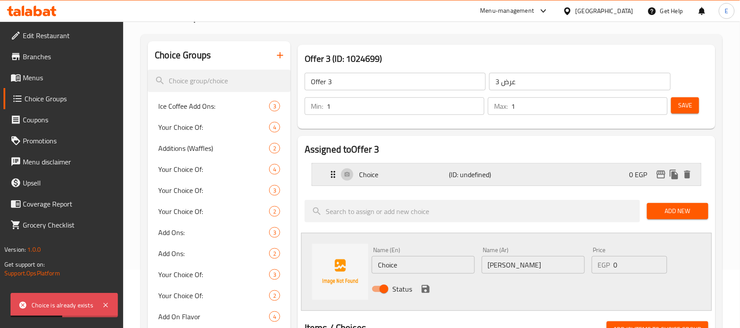
click at [397, 181] on div "Choice (ID: undefined) 0 EGP" at bounding box center [509, 175] width 363 height 22
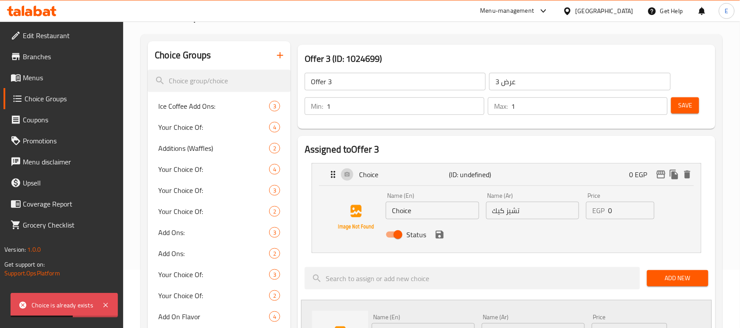
click at [413, 213] on input "Choice" at bounding box center [432, 211] width 93 height 18
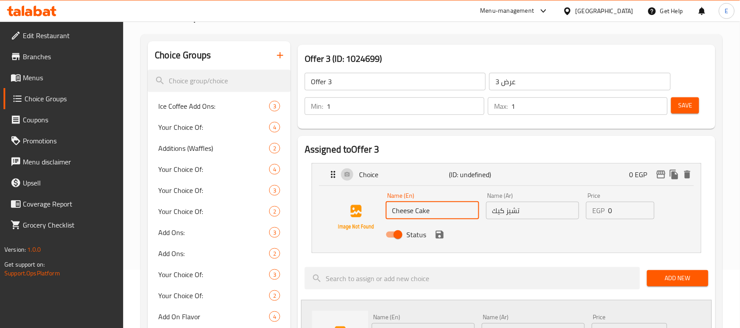
click at [450, 238] on div "Status" at bounding box center [532, 235] width 301 height 24
click at [435, 236] on icon "save" at bounding box center [440, 234] width 11 height 11
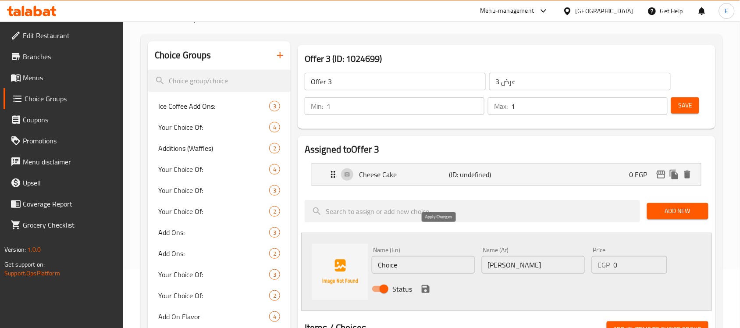
type input "Cheese Cake"
click at [429, 266] on input "Choice" at bounding box center [423, 265] width 103 height 18
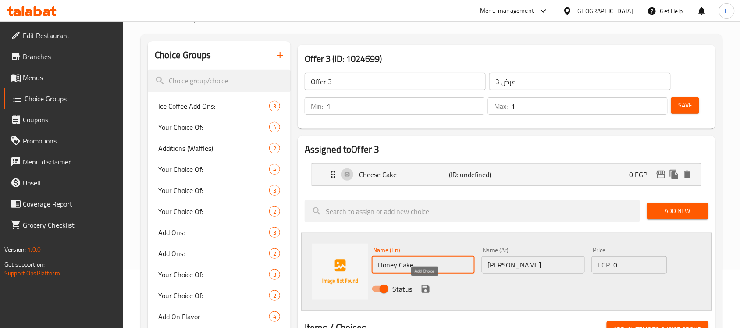
type input "Honey Cake"
click at [430, 288] on icon "save" at bounding box center [426, 289] width 11 height 11
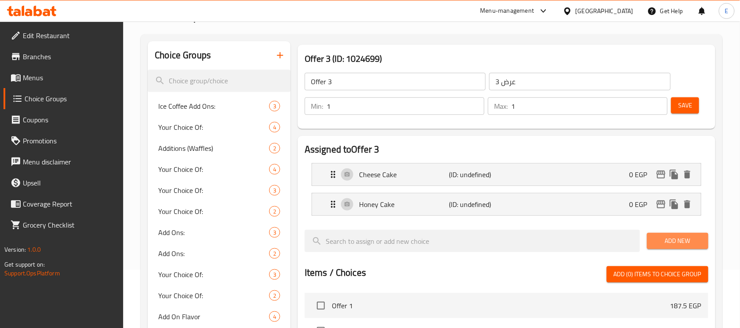
click at [661, 237] on span "Add New" at bounding box center [677, 241] width 47 height 11
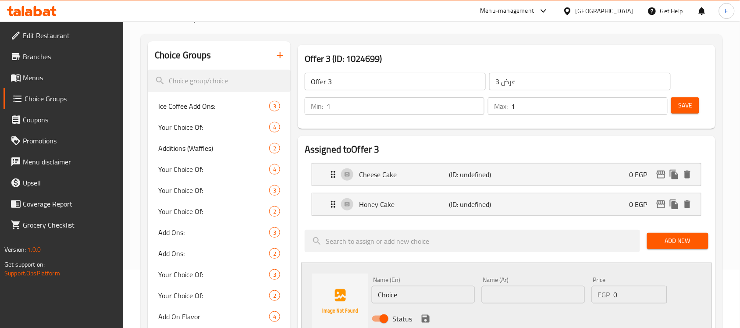
paste input "ريد فيلفت"
click at [489, 290] on input "ريد فيلفت" at bounding box center [533, 295] width 103 height 18
type input "ريد فيلفت"
click at [428, 296] on input "Choice" at bounding box center [423, 295] width 103 height 18
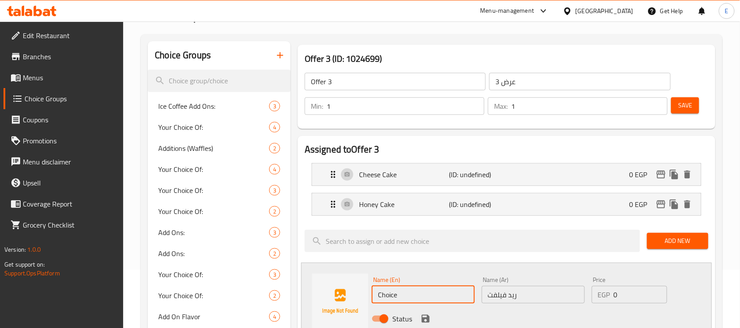
click at [428, 296] on input "Choice" at bounding box center [423, 295] width 103 height 18
type input "Red Velvet"
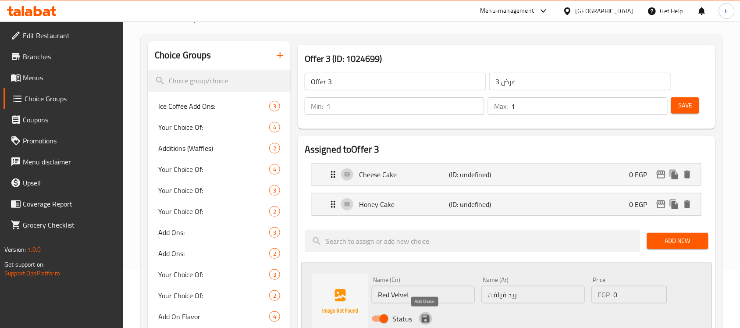
click at [422, 319] on icon "save" at bounding box center [426, 319] width 8 height 8
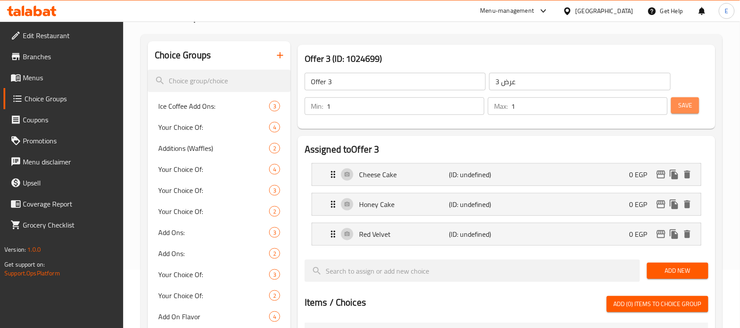
click at [685, 102] on span "Save" at bounding box center [685, 105] width 14 height 11
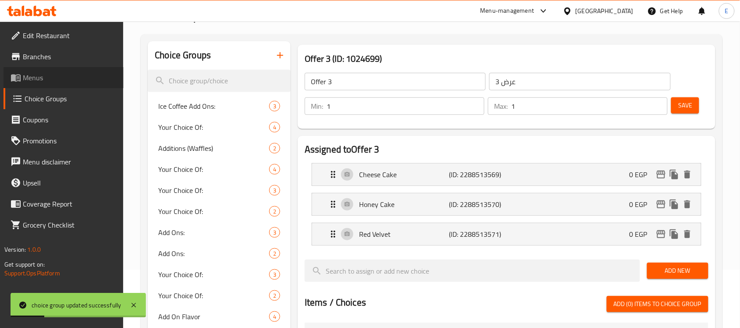
click at [46, 77] on span "Menus" at bounding box center [70, 77] width 94 height 11
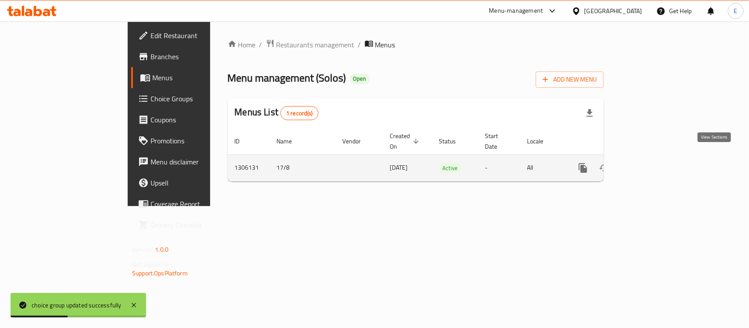
click at [651, 163] on icon "enhanced table" at bounding box center [646, 168] width 11 height 11
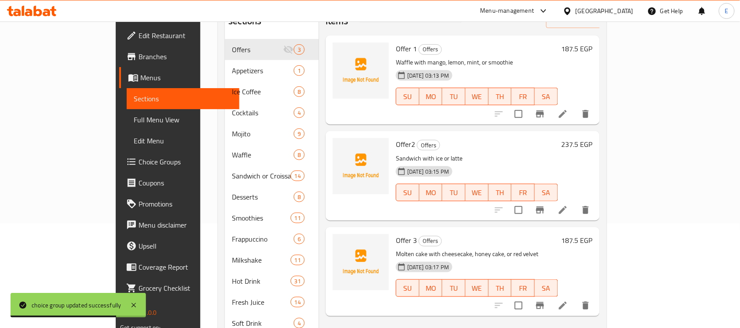
scroll to position [106, 0]
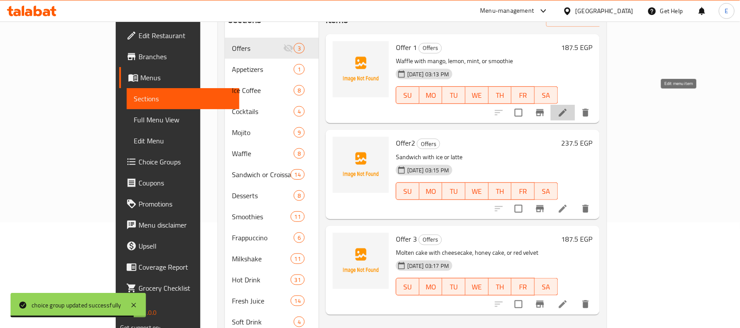
click at [568, 107] on icon at bounding box center [563, 112] width 11 height 11
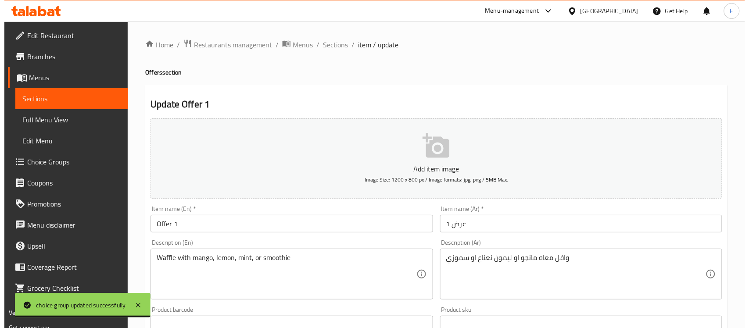
scroll to position [290, 0]
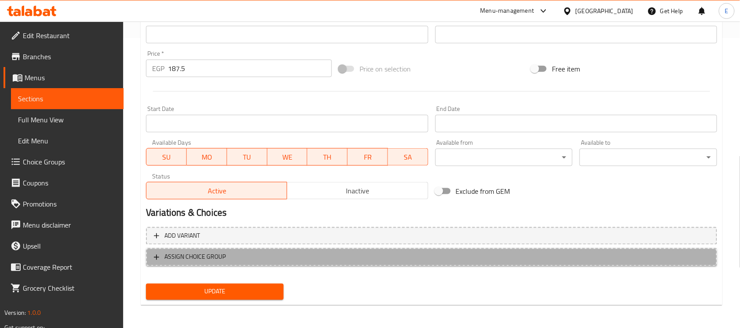
click at [277, 252] on span "ASSIGN CHOICE GROUP" at bounding box center [432, 257] width 556 height 11
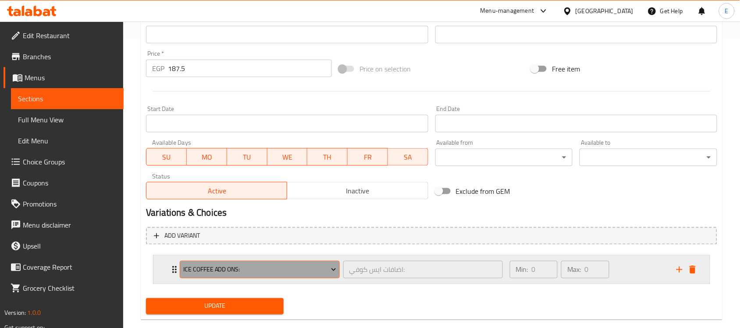
click at [268, 266] on span "Ice Coffee Add Ons:" at bounding box center [259, 269] width 153 height 11
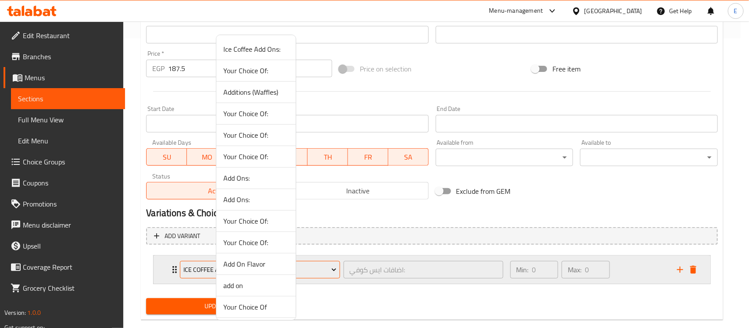
scroll to position [88, 0]
click at [246, 265] on span "Offers1" at bounding box center [255, 263] width 65 height 11
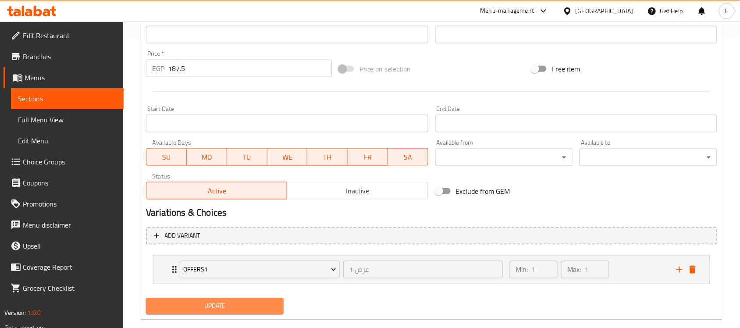
click at [213, 301] on span "Update" at bounding box center [215, 306] width 124 height 11
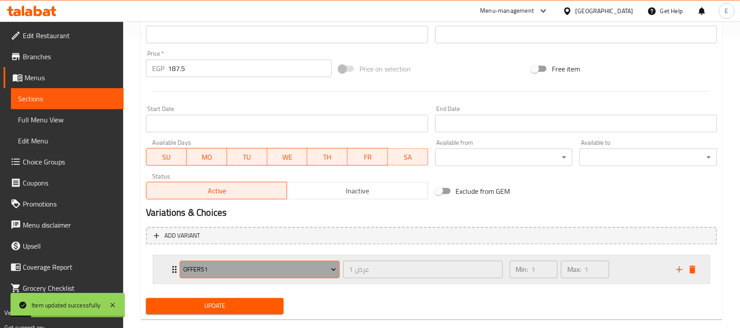
click at [218, 263] on button "Offers1" at bounding box center [260, 270] width 160 height 18
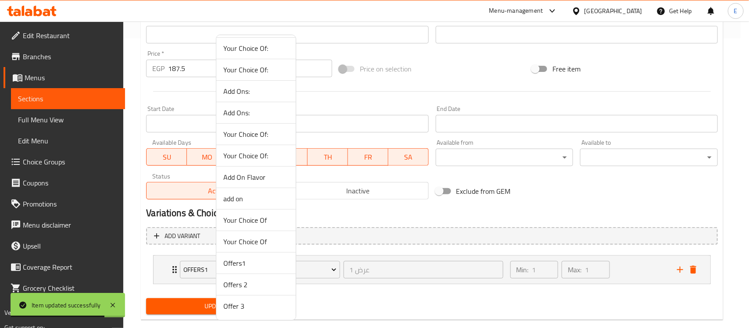
click at [398, 91] on div at bounding box center [374, 164] width 749 height 328
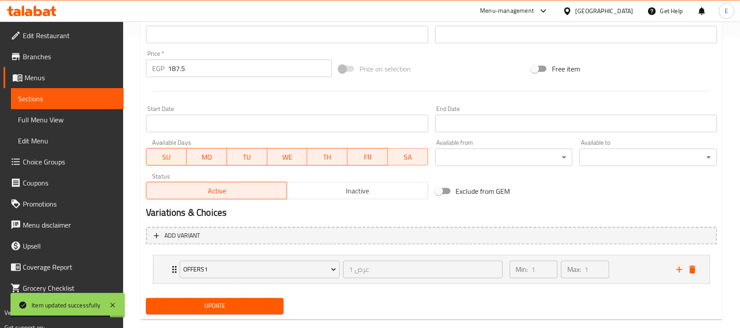
scroll to position [0, 0]
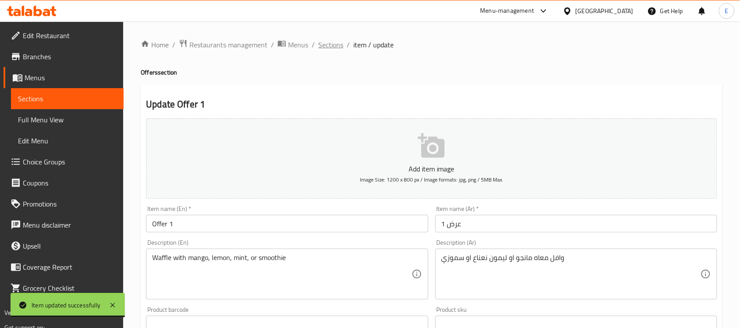
click at [328, 39] on span "Sections" at bounding box center [330, 44] width 25 height 11
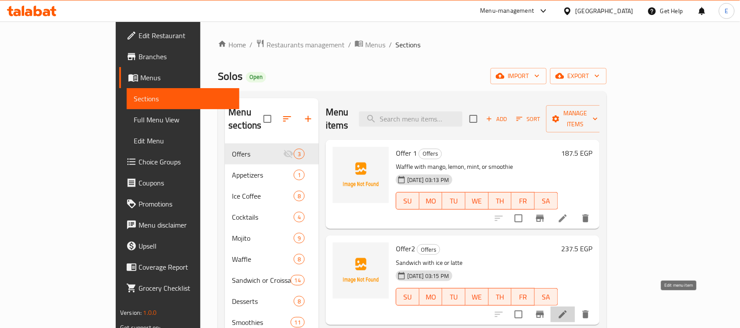
click at [567, 311] on icon at bounding box center [563, 315] width 8 height 8
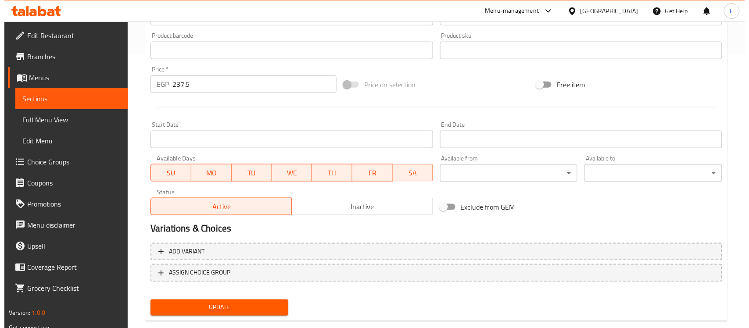
scroll to position [290, 0]
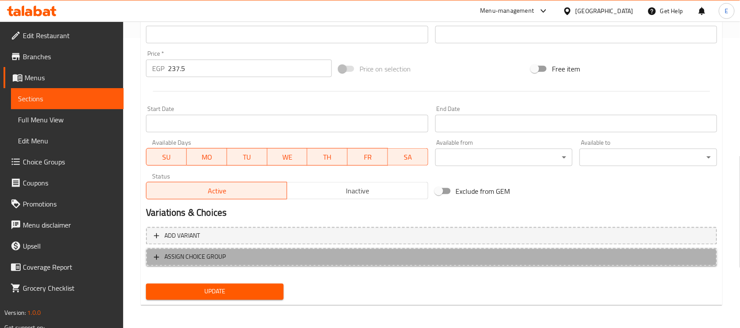
click at [191, 249] on button "ASSIGN CHOICE GROUP" at bounding box center [431, 257] width 571 height 18
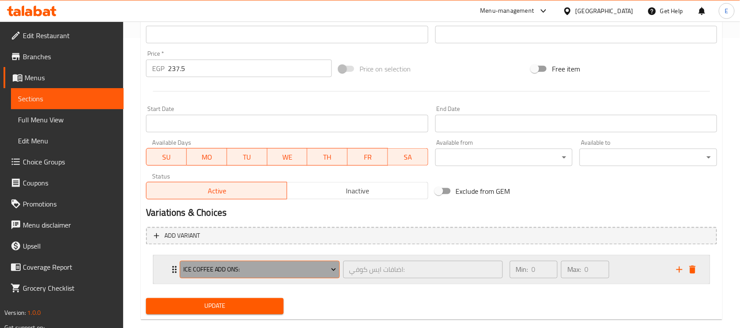
click at [220, 266] on span "Ice Coffee Add Ons:" at bounding box center [259, 269] width 153 height 11
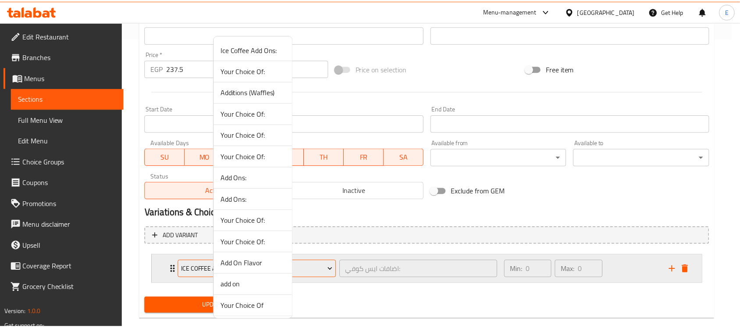
scroll to position [88, 0]
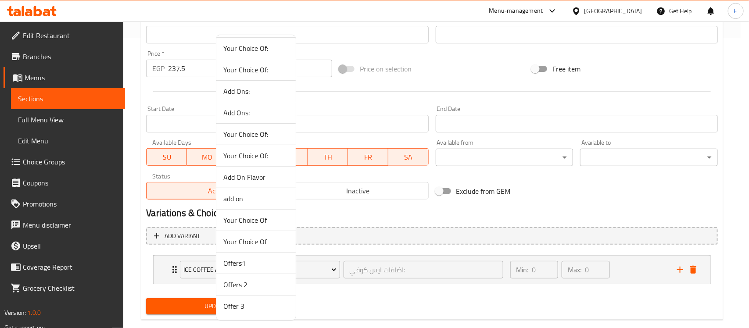
click at [233, 284] on span "Offers 2" at bounding box center [255, 284] width 65 height 11
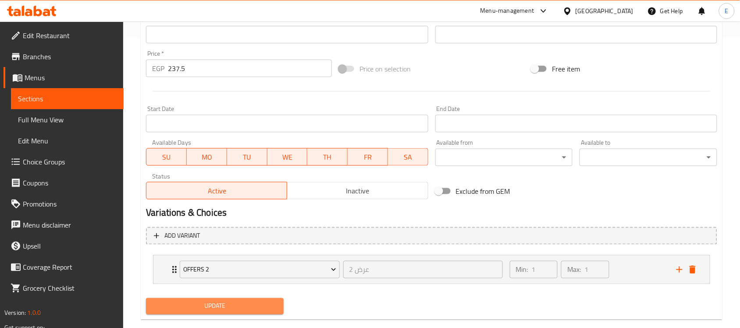
click at [211, 306] on span "Update" at bounding box center [215, 306] width 124 height 11
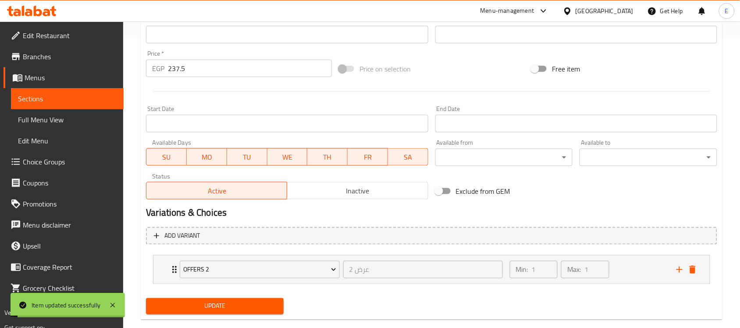
scroll to position [0, 0]
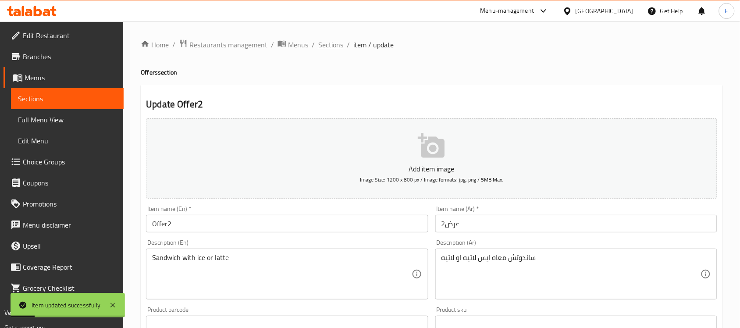
click at [334, 46] on span "Sections" at bounding box center [330, 44] width 25 height 11
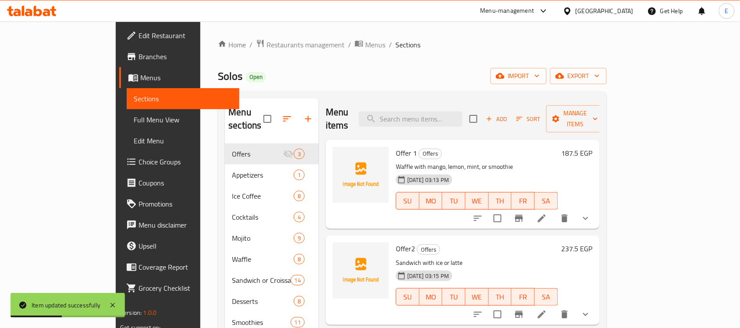
scroll to position [124, 0]
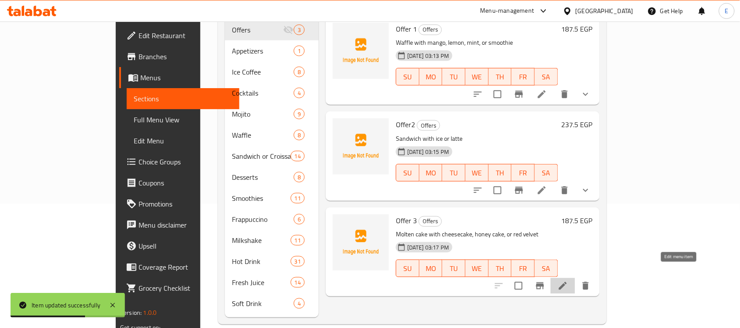
click at [568, 281] on icon at bounding box center [563, 286] width 11 height 11
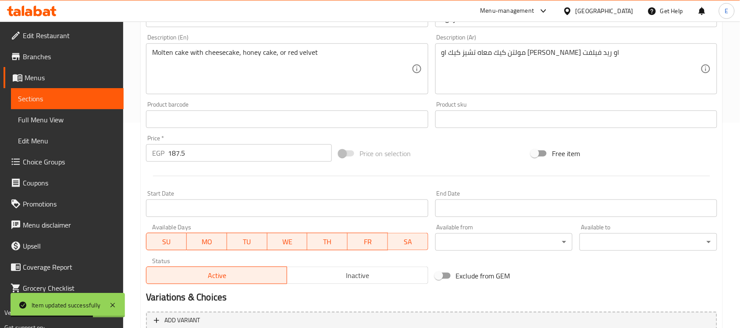
scroll to position [290, 0]
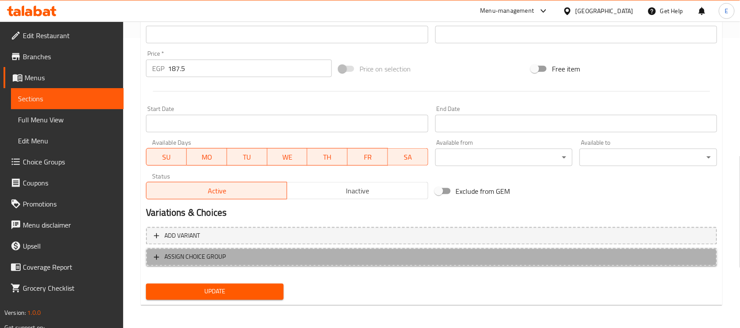
click at [203, 253] on span "ASSIGN CHOICE GROUP" at bounding box center [194, 257] width 61 height 11
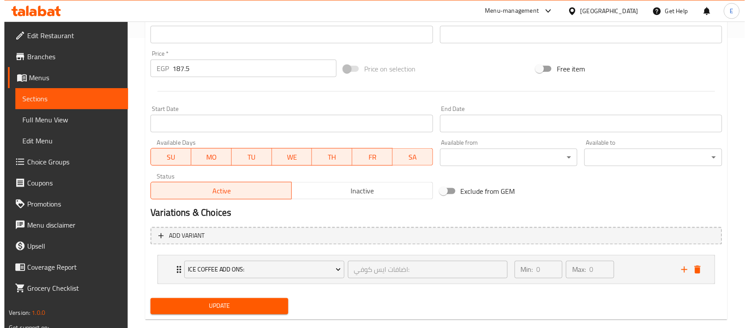
scroll to position [305, 0]
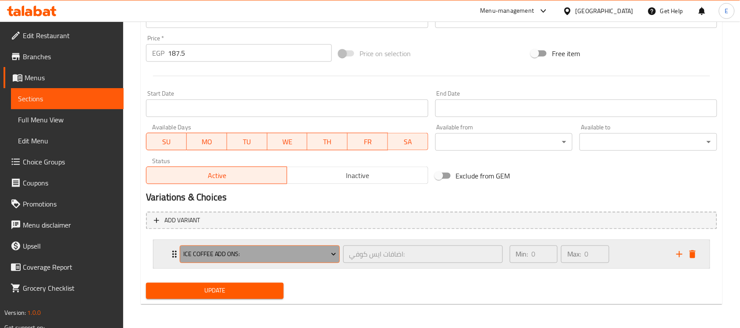
click at [240, 250] on span "Ice Coffee Add Ons:" at bounding box center [259, 254] width 153 height 11
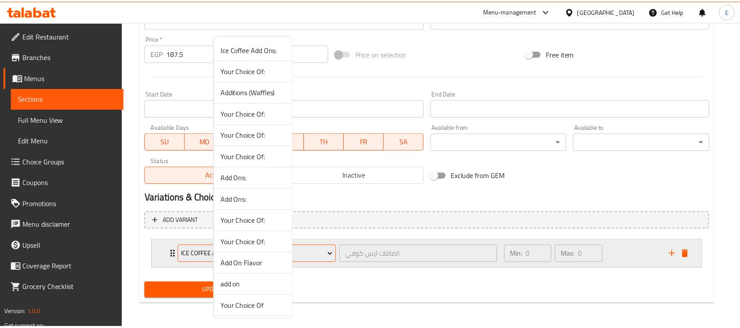
scroll to position [88, 0]
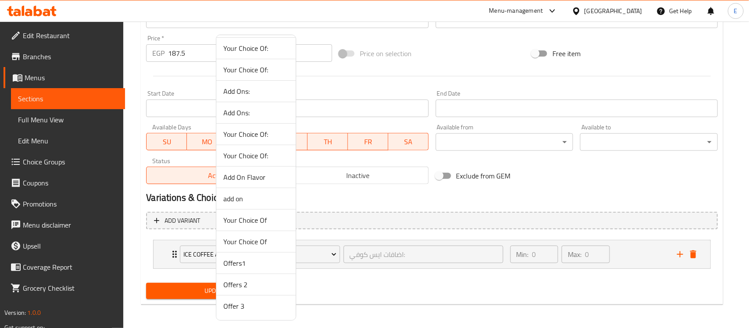
click at [235, 307] on span "Offer 3" at bounding box center [255, 306] width 65 height 11
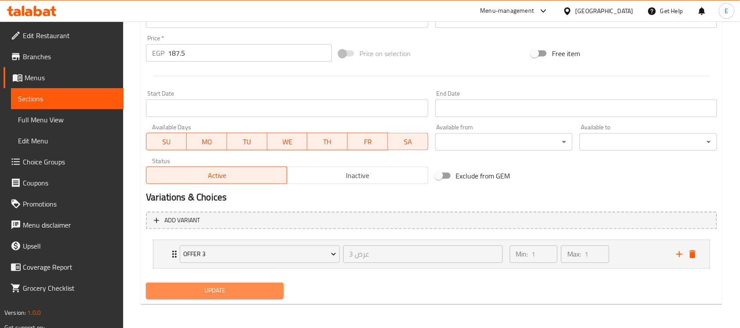
click at [200, 291] on span "Update" at bounding box center [215, 291] width 124 height 11
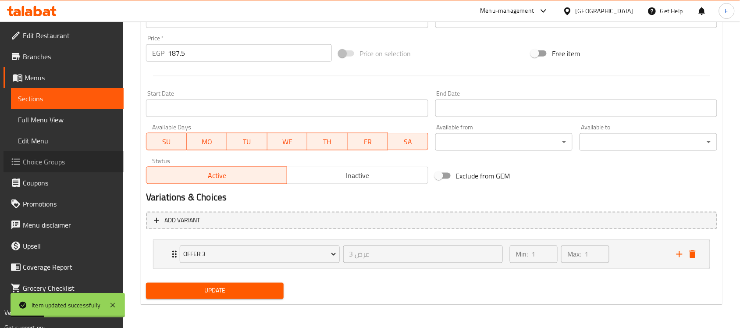
click at [50, 158] on span "Choice Groups" at bounding box center [70, 162] width 94 height 11
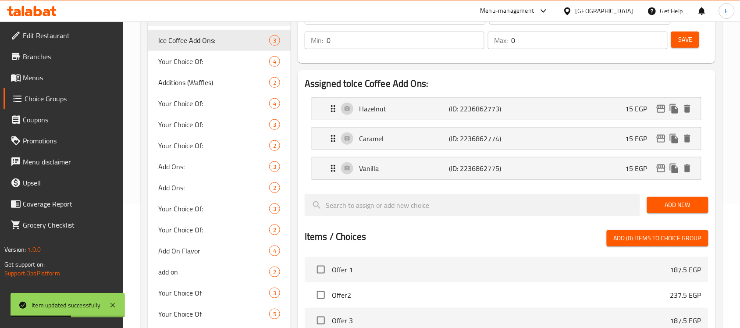
scroll to position [343, 0]
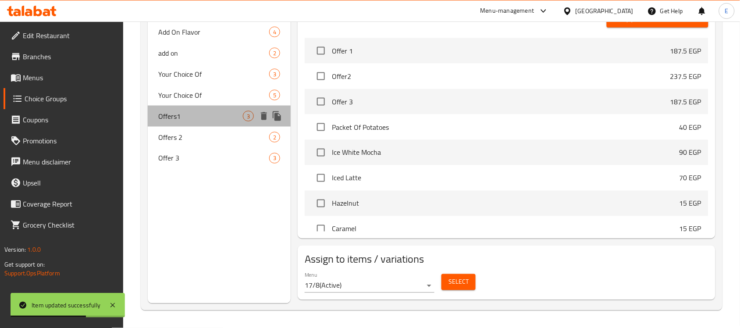
click at [177, 114] on span "Offers1" at bounding box center [200, 116] width 85 height 11
type input "Offers1"
type input "عرض 1"
type input "1"
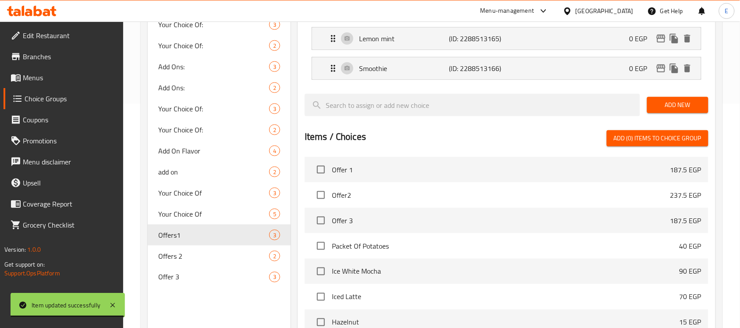
scroll to position [0, 0]
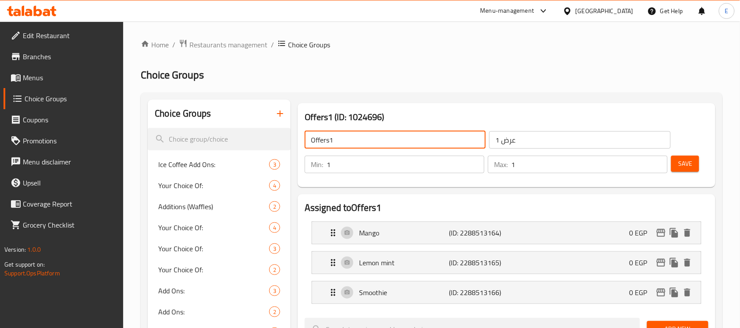
click at [329, 140] on input "Offers1" at bounding box center [395, 140] width 181 height 18
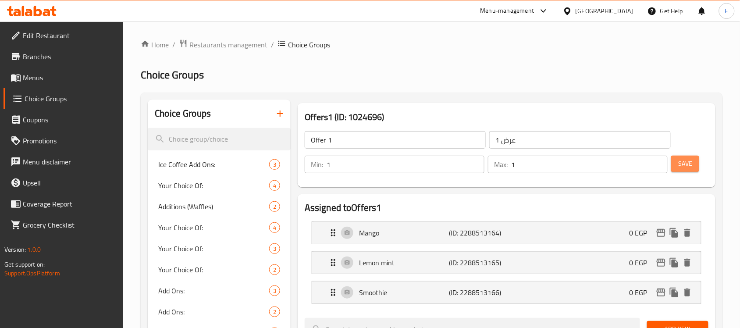
click at [678, 165] on button "Save" at bounding box center [685, 164] width 28 height 16
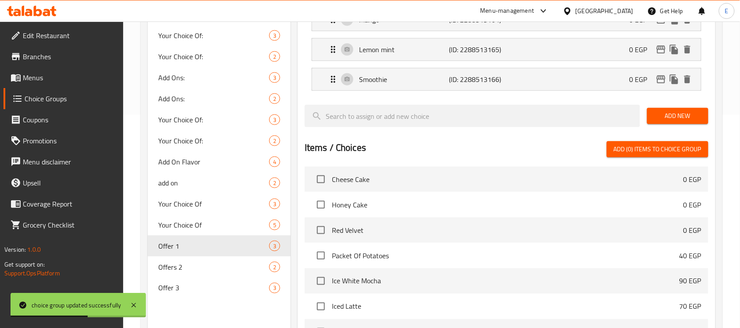
scroll to position [214, 0]
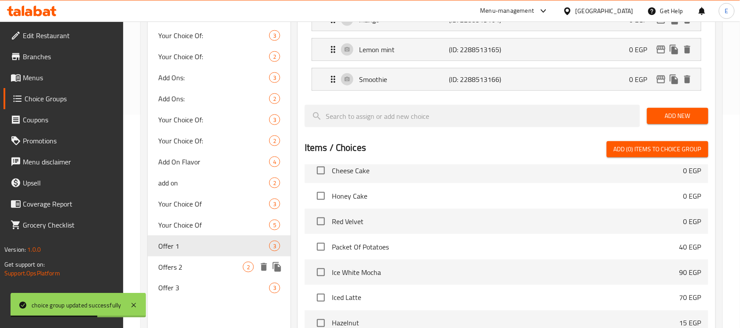
click at [213, 270] on span "Offers 2" at bounding box center [200, 267] width 85 height 11
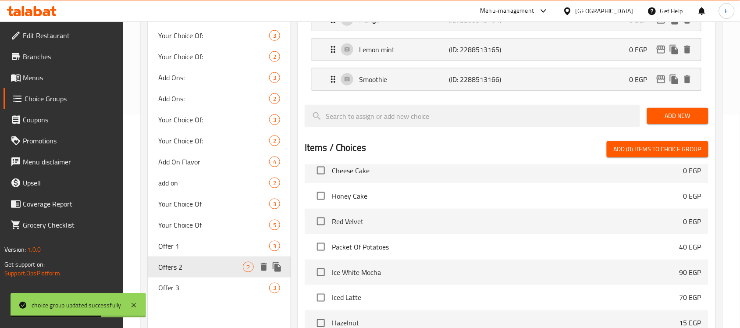
type input "Offers 2"
type input "عرض 2"
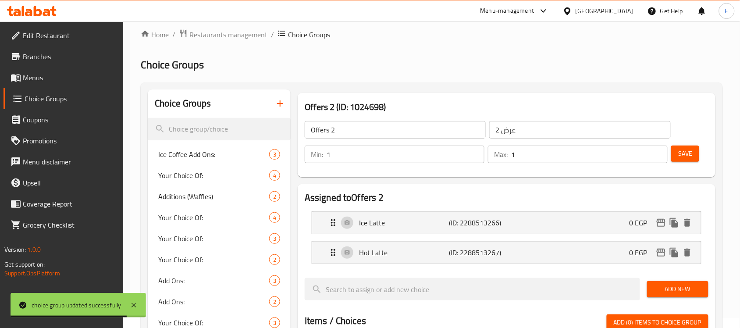
scroll to position [10, 0]
click at [330, 134] on input "Offers 2" at bounding box center [395, 130] width 181 height 18
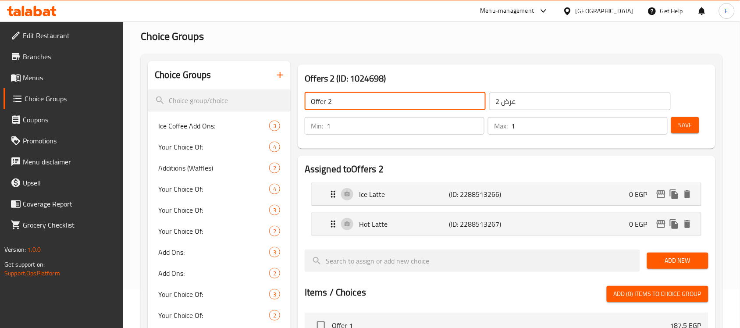
scroll to position [39, 0]
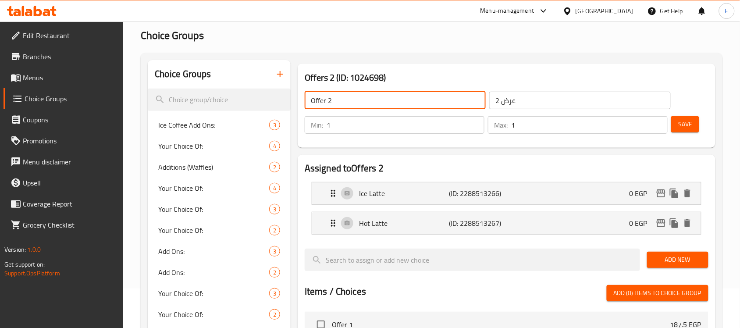
type input "Offer 2"
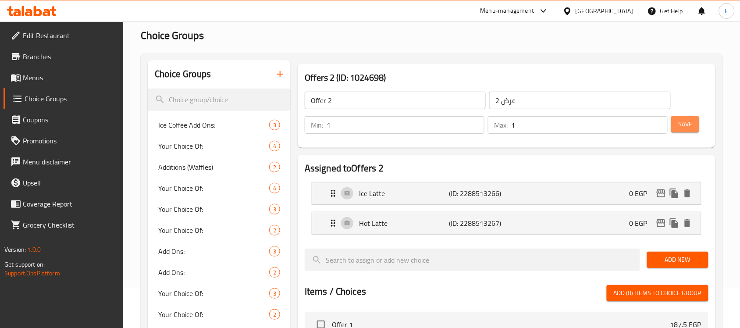
click at [685, 128] on span "Save" at bounding box center [685, 124] width 14 height 11
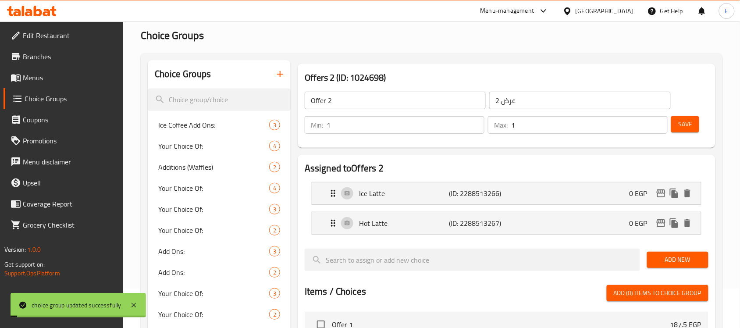
scroll to position [0, 0]
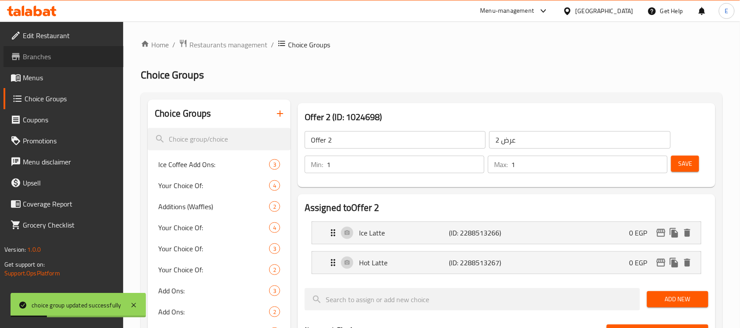
click at [44, 51] on span "Branches" at bounding box center [70, 56] width 94 height 11
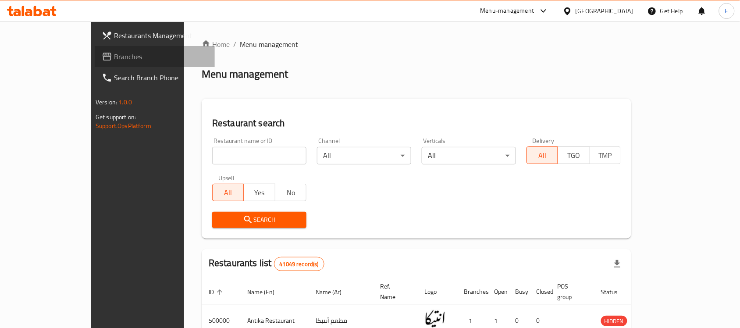
click at [114, 57] on span "Branches" at bounding box center [161, 56] width 94 height 11
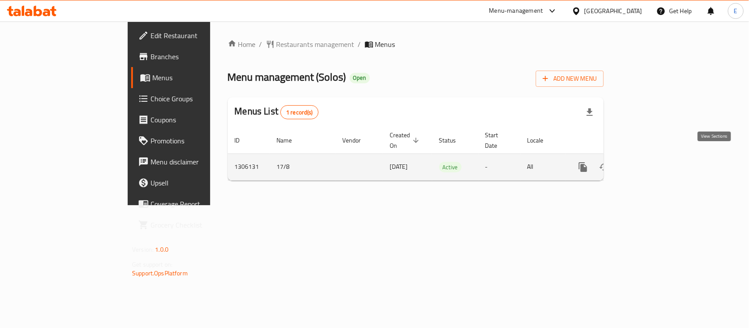
click at [651, 162] on icon "enhanced table" at bounding box center [646, 167] width 11 height 11
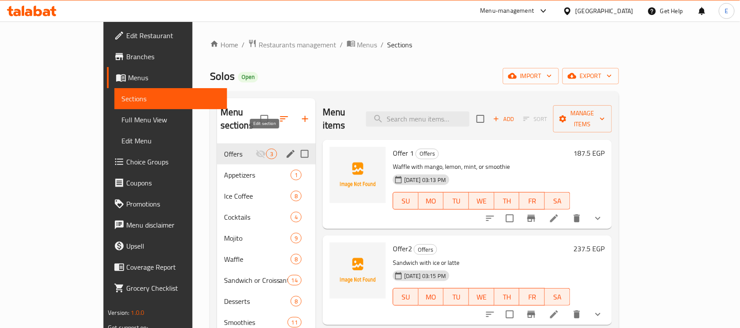
click at [286, 149] on icon "edit" at bounding box center [291, 154] width 11 height 11
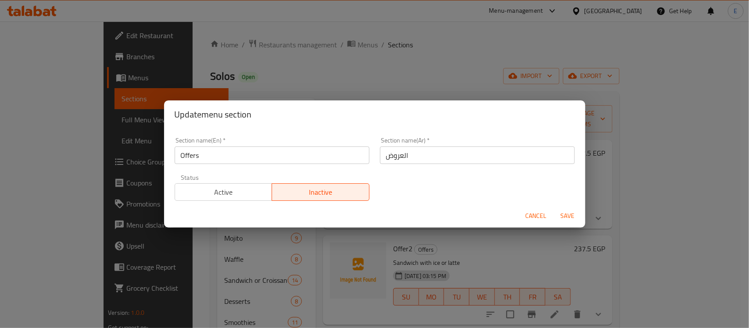
click at [239, 192] on span "Active" at bounding box center [223, 192] width 90 height 13
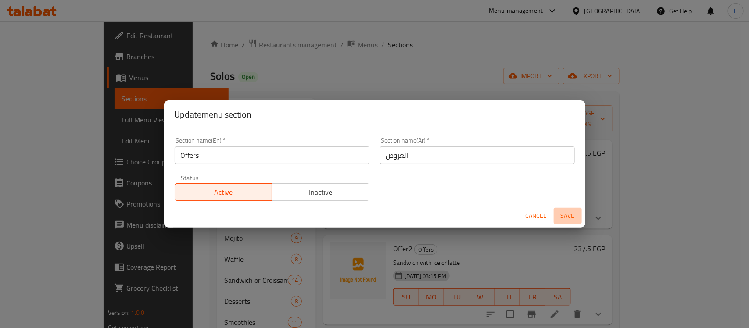
click at [564, 215] on span "Save" at bounding box center [567, 216] width 21 height 11
